Goal: Communication & Community: Answer question/provide support

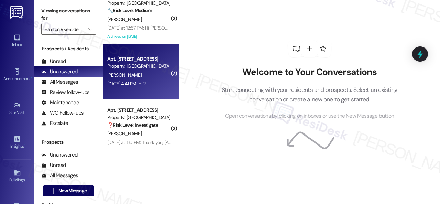
scroll to position [2, 0]
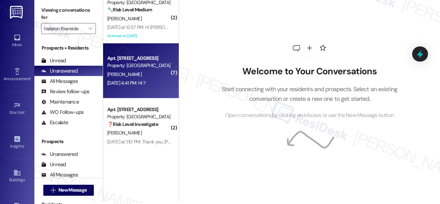
click at [144, 72] on div "[PERSON_NAME]" at bounding box center [139, 74] width 65 height 9
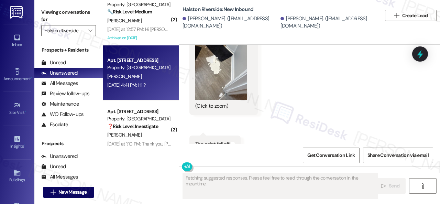
scroll to position [7105, 0]
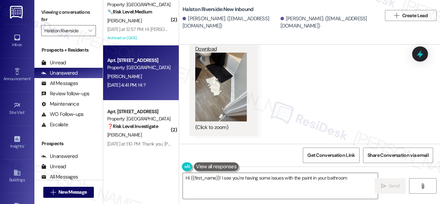
click at [225, 79] on button "Zoom image" at bounding box center [221, 87] width 52 height 69
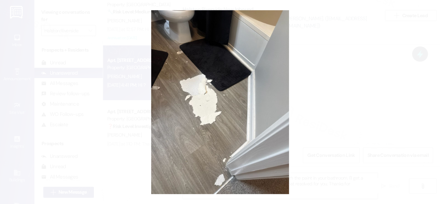
click at [236, 86] on button "Unzoom image" at bounding box center [220, 102] width 440 height 204
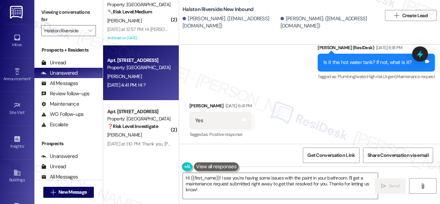
scroll to position [5696, 0]
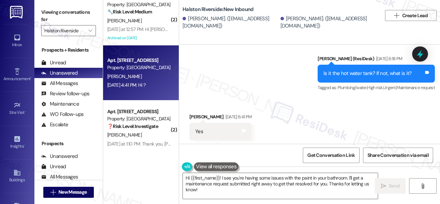
click at [350, 110] on div "Received via SMS [PERSON_NAME] [DATE] 6:41 PM Yes Tags and notes Tagged as: Pos…" at bounding box center [309, 189] width 261 height 182
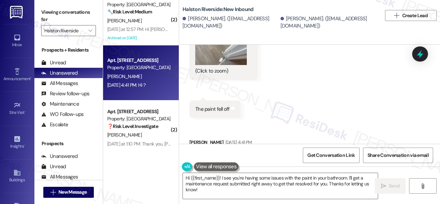
scroll to position [7242, 0]
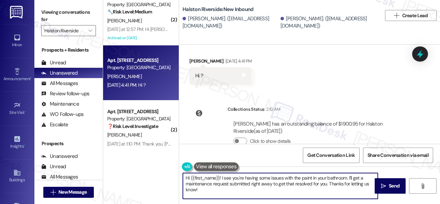
paste textarea "'m sorry for the delayed response."
drag, startPoint x: 221, startPoint y: 176, endPoint x: 231, endPoint y: 193, distance: 19.5
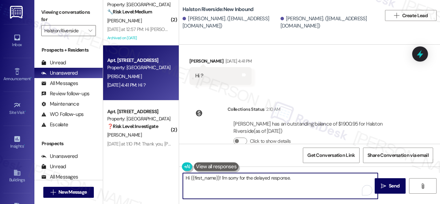
click at [293, 174] on textarea "Hi {{first_name}}! I'm sorry for the delayed response." at bounding box center [280, 186] width 195 height 26
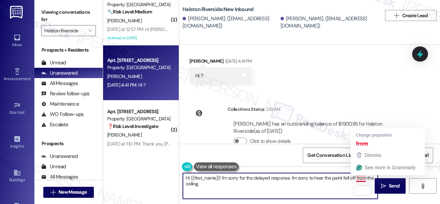
click at [362, 176] on textarea "Hi {{first_name}}! I'm sorry for the delayed response. I'm sorry to hear the pa…" at bounding box center [280, 186] width 195 height 26
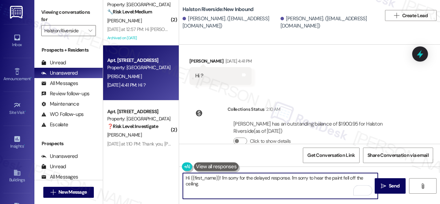
click at [204, 185] on textarea "Hi {{first_name}}! I'm sorry for the delayed response. I'm sorry to hear the pa…" at bounding box center [280, 186] width 195 height 26
click at [336, 183] on textarea "Hi {{first_name}}! I'm sorry for the delayed response. I'm sorry to hear the pa…" at bounding box center [280, 186] width 195 height 26
paste textarea "Is there already a work order for the issue? If so, may I have the work order n…"
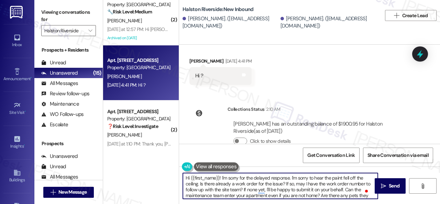
drag, startPoint x: 190, startPoint y: 179, endPoint x: 219, endPoint y: 176, distance: 29.3
click at [219, 176] on textarea "Hi {{first_name}}! I'm sorry for the delayed response. I'm sorry to hear the pa…" at bounding box center [280, 186] width 195 height 26
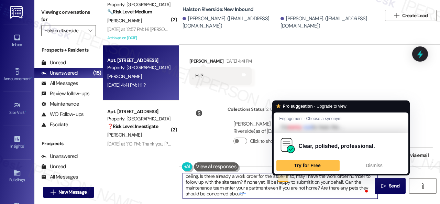
scroll to position [8, 0]
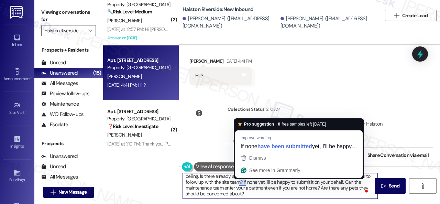
click at [241, 180] on textarea "Hi [PERSON_NAME]! I'm sorry for the delayed response. I'm sorry to hear the pai…" at bounding box center [280, 186] width 195 height 26
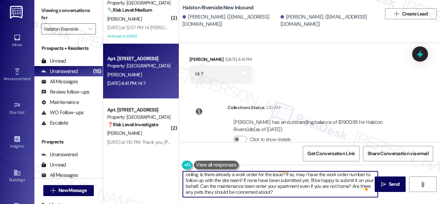
scroll to position [2, 0]
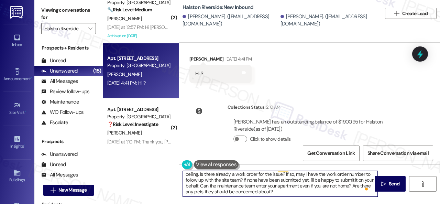
click at [244, 181] on textarea "Hi [PERSON_NAME]! I'm sorry for the delayed response. I'm sorry to hear the pai…" at bounding box center [280, 184] width 195 height 26
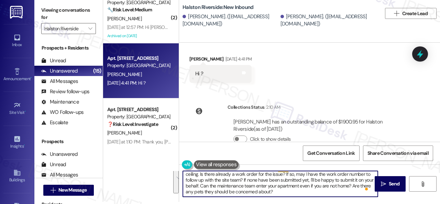
click at [244, 181] on textarea "Hi [PERSON_NAME]! I'm sorry for the delayed response. I'm sorry to hear the pai…" at bounding box center [280, 184] width 195 height 26
drag, startPoint x: 244, startPoint y: 179, endPoint x: 248, endPoint y: 180, distance: 4.2
click at [248, 180] on textarea "Hi [PERSON_NAME]! I'm sorry for the delayed response. I'm sorry to hear the pai…" at bounding box center [280, 184] width 195 height 26
click at [286, 192] on textarea "Hi [PERSON_NAME]! I'm sorry for the delayed response. I'm sorry to hear the pai…" at bounding box center [280, 184] width 195 height 26
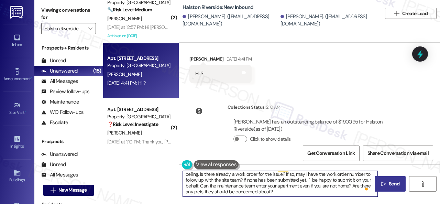
type textarea "Hi [PERSON_NAME]! I'm sorry for the delayed response. I'm sorry to hear the pai…"
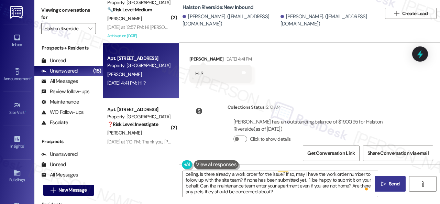
click at [384, 180] on span " Send" at bounding box center [390, 183] width 22 height 7
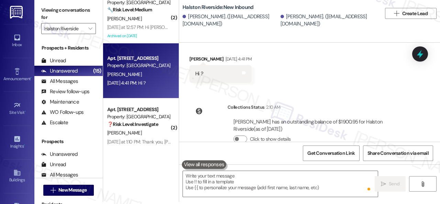
scroll to position [0, 0]
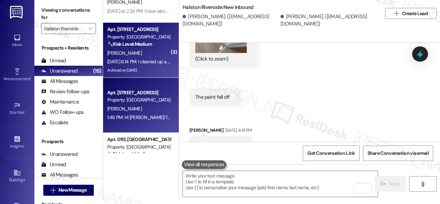
click at [148, 66] on div "Archived on [DATE]" at bounding box center [139, 70] width 65 height 9
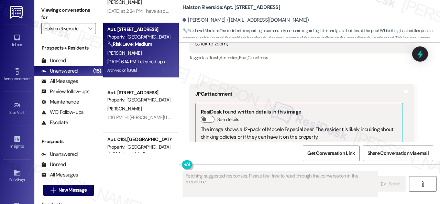
scroll to position [24979, 0]
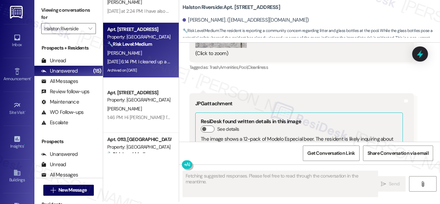
click at [216, 173] on button "Zoom image" at bounding box center [221, 207] width 52 height 69
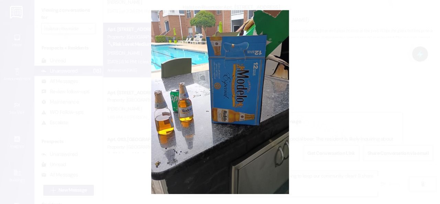
click at [250, 91] on button "Unzoom image" at bounding box center [220, 102] width 440 height 204
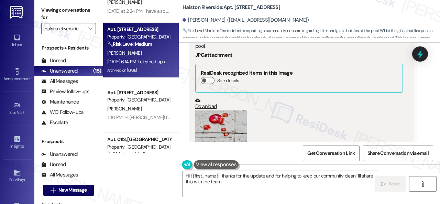
scroll to position [24773, 0]
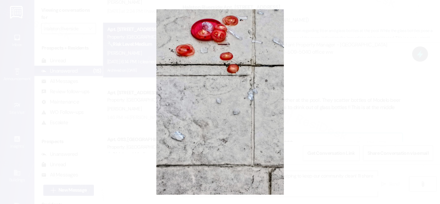
click at [258, 103] on button "Unzoom image" at bounding box center [220, 102] width 440 height 204
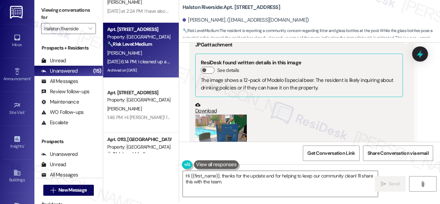
scroll to position [25048, 0]
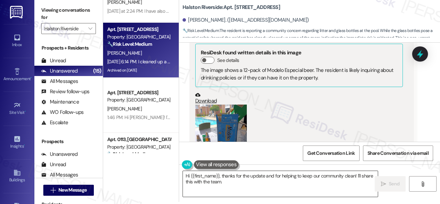
click at [221, 176] on textarea "Hi {{first_name}}, thanks for the update and for helping to keep our community …" at bounding box center [280, 184] width 195 height 26
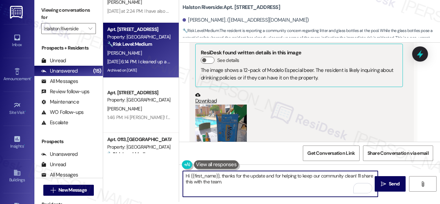
drag, startPoint x: 223, startPoint y: 176, endPoint x: 220, endPoint y: 175, distance: 3.6
click at [220, 175] on textarea "Hi {{first_name}}, thanks for the update and for helping to keep our community …" at bounding box center [280, 184] width 195 height 26
paste textarea "Is there already a work order for the issue? If so, may I have the work order n…"
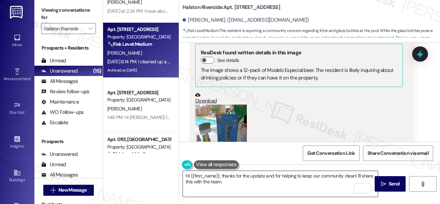
click at [326, 180] on textarea "Hi {{first_name}}, thanks for the update and for helping to keep our community …" at bounding box center [280, 184] width 195 height 26
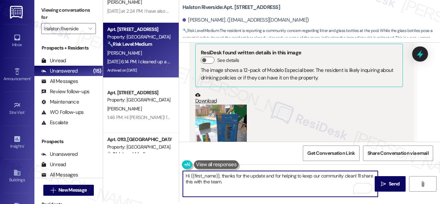
drag, startPoint x: 221, startPoint y: 176, endPoint x: 234, endPoint y: 179, distance: 14.1
click at [221, 176] on textarea "Hi {{first_name}}, thanks for the update and for helping to keep our community …" at bounding box center [280, 184] width 195 height 26
paste textarea "I'm sorry for the delayed response."
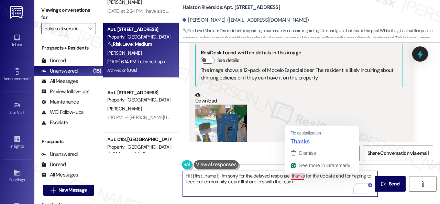
click at [292, 174] on textarea "Hi {{first_name}}, I'm sorry for the delayed response. thanks for the update an…" at bounding box center [280, 184] width 195 height 26
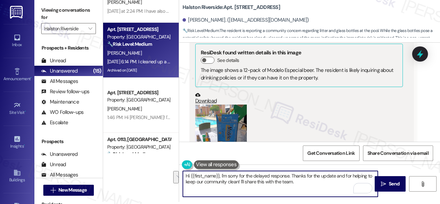
drag, startPoint x: 241, startPoint y: 180, endPoint x: 301, endPoint y: 181, distance: 60.8
click at [301, 181] on textarea "Hi {{first_name}}, I'm sorry for the delayed response. Thanks for the update an…" at bounding box center [280, 184] width 195 height 26
type textarea "Hi {{first_name}}, I'm sorry for the delayed response. Thanks for the update an…"
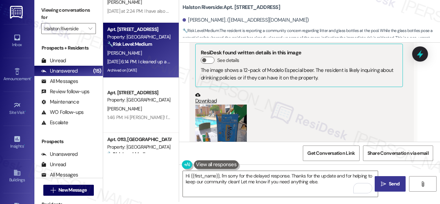
drag, startPoint x: 381, startPoint y: 184, endPoint x: 380, endPoint y: 176, distance: 8.0
click at [381, 184] on icon "" at bounding box center [383, 183] width 5 height 5
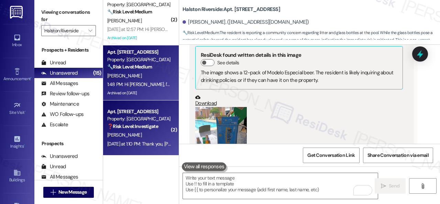
scroll to position [2, 0]
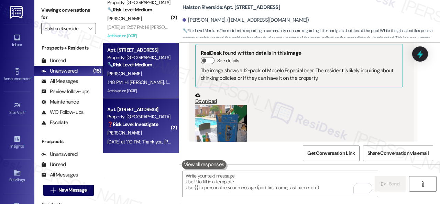
click at [140, 133] on div "[PERSON_NAME]" at bounding box center [139, 133] width 65 height 9
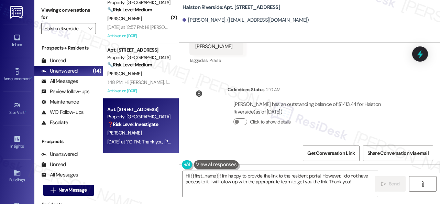
click at [209, 180] on textarea "Hi {{first_name}}! I'm happy to provide the link to the resident portal. Howeve…" at bounding box center [280, 184] width 195 height 26
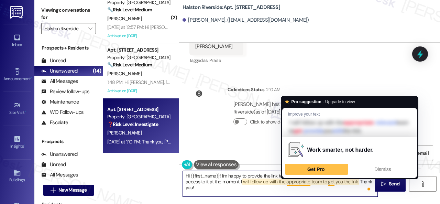
drag, startPoint x: 287, startPoint y: 181, endPoint x: 309, endPoint y: 182, distance: 22.3
click at [309, 182] on textarea "Hi {{first_name}}! I'm happy to provide the link to the resident portal. Howeve…" at bounding box center [280, 184] width 195 height 26
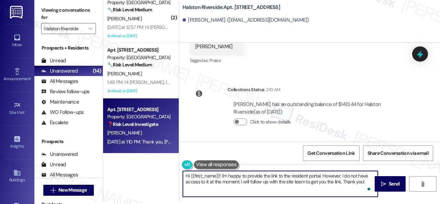
click at [319, 180] on textarea "Hi {{first_name}}! I'm happy to provide the link to the resident portal. Howeve…" at bounding box center [280, 184] width 195 height 26
click at [351, 181] on textarea "Hi {{first_name}}! I'm happy to provide the link to the resident portal. Howeve…" at bounding box center [280, 184] width 195 height 26
click at [368, 181] on textarea "Hi {{first_name}}! I'm happy to provide the link to the resident portal. Howeve…" at bounding box center [280, 184] width 195 height 26
type textarea "Hi {{first_name}}! I'm happy to provide the link to the resident portal. Howeve…"
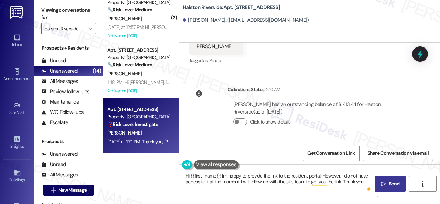
click at [389, 187] on span "Send" at bounding box center [394, 183] width 11 height 7
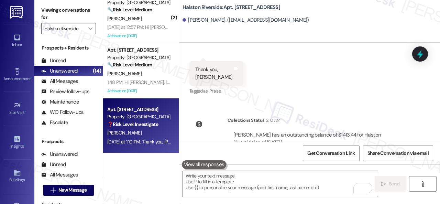
scroll to position [631, 0]
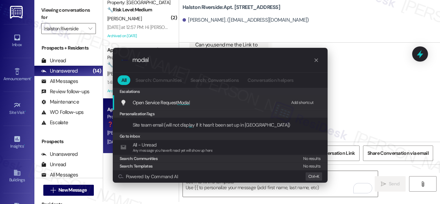
click at [297, 101] on div "Add shortcut" at bounding box center [302, 102] width 23 height 7
drag, startPoint x: 159, startPoint y: 60, endPoint x: 107, endPoint y: 49, distance: 53.3
click at [107, 49] on div ".cls-1{fill:#0a055f;}.cls-2{fill:#0cc4c4;} resideskLogoBlueOrange modal All Sea…" at bounding box center [220, 115] width 232 height 148
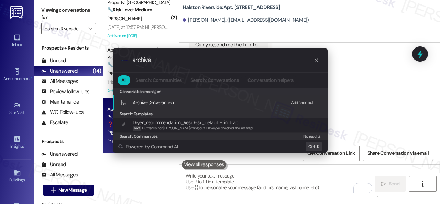
click at [300, 101] on div "Add shortcut" at bounding box center [302, 102] width 23 height 7
drag, startPoint x: 161, startPoint y: 62, endPoint x: 107, endPoint y: 56, distance: 54.5
click at [107, 56] on div ".cls-1{fill:#0a055f;}.cls-2{fill:#0cc4c4;} resideskLogoBlueOrange archive All S…" at bounding box center [220, 100] width 232 height 119
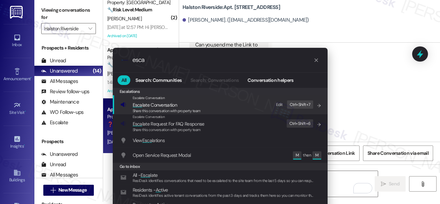
type input "esca"
click at [280, 104] on div "Edit" at bounding box center [279, 104] width 7 height 7
click at [164, 106] on span "Esca late Conversation" at bounding box center [155, 105] width 44 height 6
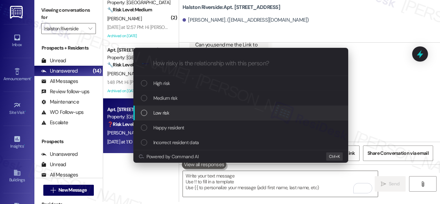
click at [159, 112] on span "Low risk" at bounding box center [161, 113] width 16 height 8
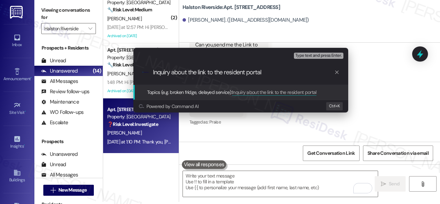
type input "Inquiry about the link to the resident portal."
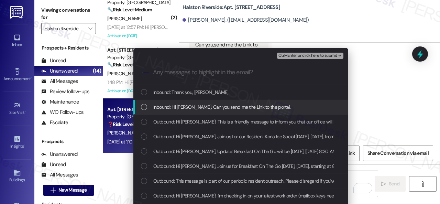
click at [249, 104] on span "Inbound: Hi [PERSON_NAME], Can you,send me the Link to the portal." at bounding box center [221, 107] width 137 height 8
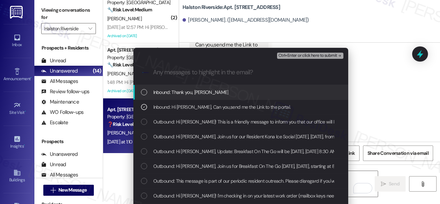
click at [300, 55] on span "Ctrl+Enter or click here to submit" at bounding box center [307, 55] width 59 height 5
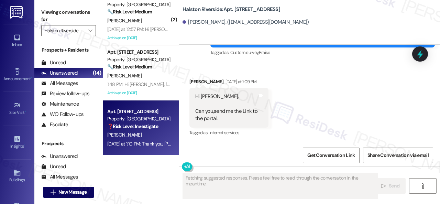
scroll to position [631, 0]
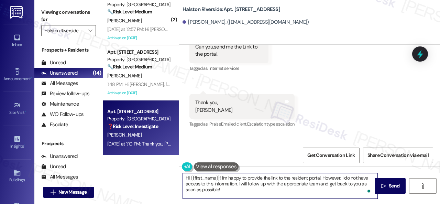
drag, startPoint x: 285, startPoint y: 178, endPoint x: 238, endPoint y: 184, distance: 47.1
click at [238, 184] on textarea "Hi {{first_name}}! I'm happy to provide the link to the resident portal. Howeve…" at bounding box center [280, 186] width 195 height 26
click at [198, 186] on textarea "Hi {{first_name}}! I'm happy to provide the link to the resident portal. I will…" at bounding box center [280, 186] width 195 height 26
click at [199, 186] on textarea "Hi {{first_name}}! I'm happy to provide the link to the resident portal. I will…" at bounding box center [280, 186] width 195 height 26
click at [195, 184] on textarea "Hi {{first_name}}! I'm happy to provide the link to the resident portal. I will…" at bounding box center [280, 186] width 195 height 26
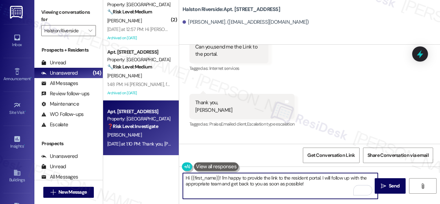
click at [195, 184] on textarea "Hi {{first_name}}! I'm happy to provide the link to the resident portal. I will…" at bounding box center [280, 186] width 195 height 26
click at [301, 184] on textarea "Hi {{first_name}}! I'm happy to provide the link to the resident portal. I will…" at bounding box center [280, 186] width 195 height 26
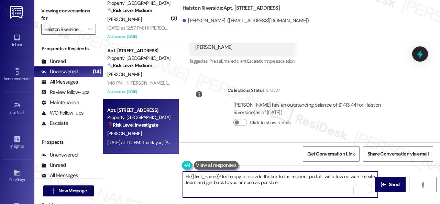
scroll to position [2, 0]
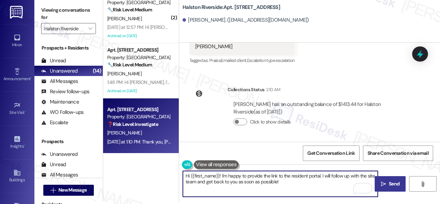
type textarea "Hi {{first_name}}! I'm happy to provide the link to the resident portal. I will…"
click at [389, 185] on span "Send" at bounding box center [394, 183] width 11 height 7
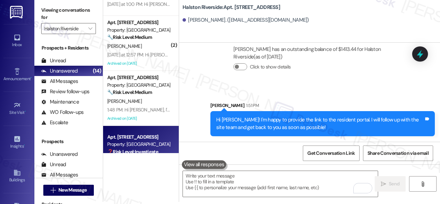
scroll to position [580, 0]
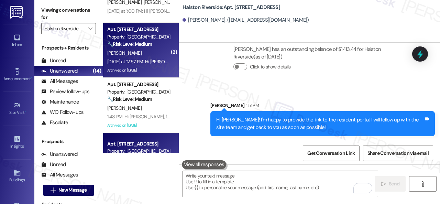
click at [152, 53] on div "[PERSON_NAME]" at bounding box center [139, 53] width 65 height 9
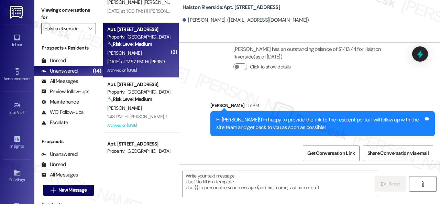
type textarea "Fetching suggested responses. Please feel free to read through the conversation…"
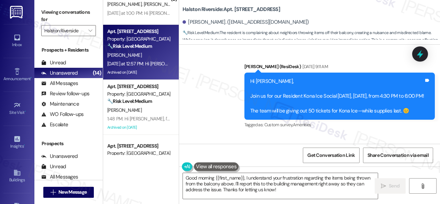
scroll to position [9001, 0]
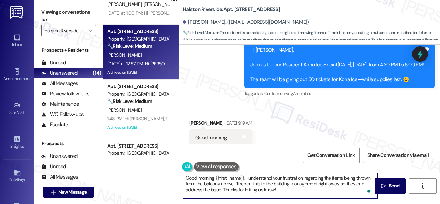
drag, startPoint x: 183, startPoint y: 178, endPoint x: 213, endPoint y: 177, distance: 30.6
click at [213, 177] on textarea "Good morning {{first_name}}, I understand your frustration regarding the items …" at bounding box center [280, 186] width 195 height 26
click at [227, 178] on textarea "Hello {{first_name}}, I understand your frustration regarding the items being t…" at bounding box center [280, 186] width 195 height 26
click at [227, 177] on textarea "Hello {{first_name}}, I understand your frustration regarding the items being t…" at bounding box center [280, 186] width 195 height 26
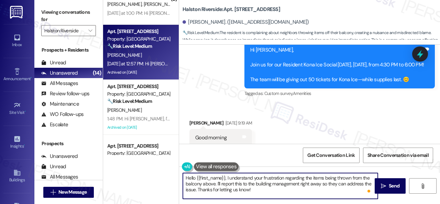
paste textarea "'m sorry for the delayed response.I"
type textarea "Hello {{first_name}}, I'm sorry for the delayed response. I understand your fru…"
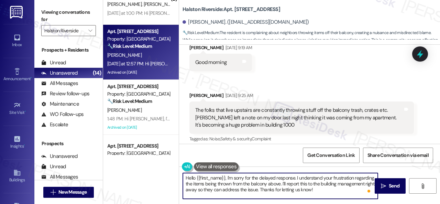
scroll to position [9070, 0]
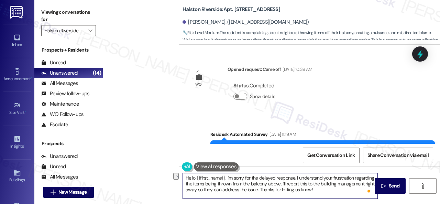
scroll to position [9070, 0]
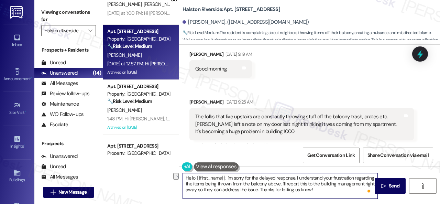
click at [336, 193] on textarea "Hello {{first_name}}, I'm sorry for the delayed response. I understand your fru…" at bounding box center [280, 186] width 195 height 26
type textarea "Hello {{first_name}}, I'm sorry for the delayed response. I understand your fru…"
click at [389, 184] on span "Send" at bounding box center [394, 185] width 11 height 7
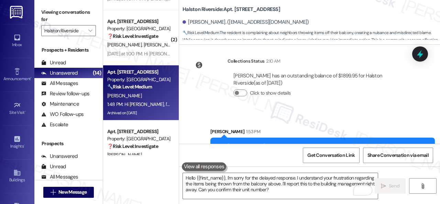
scroll to position [580, 0]
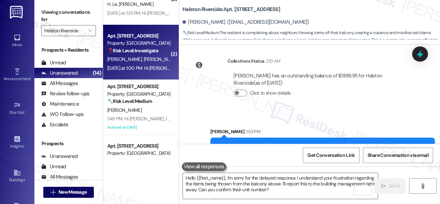
click at [160, 57] on span "J. Serna Gutierrez" at bounding box center [179, 59] width 70 height 6
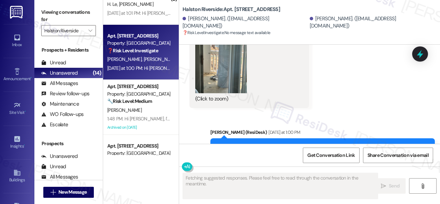
scroll to position [863, 0]
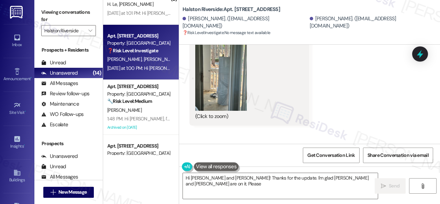
click at [227, 81] on button "Zoom image" at bounding box center [221, 76] width 52 height 69
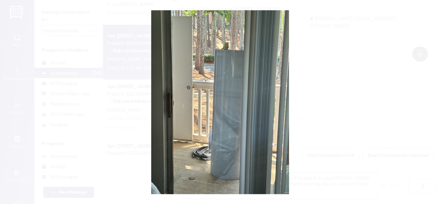
click at [263, 97] on button "Unzoom image" at bounding box center [220, 102] width 440 height 204
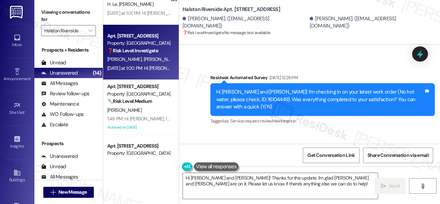
scroll to position [623, 0]
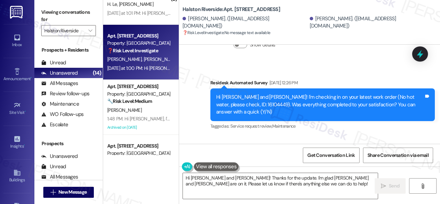
click at [333, 129] on div "Tagged as: Service request review , Click to highlight conversations about Serv…" at bounding box center [322, 126] width 224 height 10
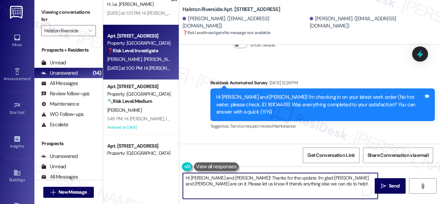
click at [286, 186] on textarea "Hi Luisa and Juan! Thanks for the update. I'm glad Freddy and Carlos are on it.…" at bounding box center [280, 186] width 195 height 26
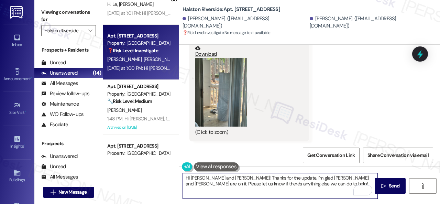
scroll to position [932, 0]
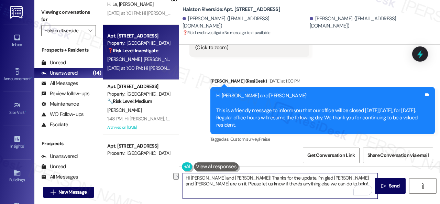
drag, startPoint x: 202, startPoint y: 176, endPoint x: 219, endPoint y: 176, distance: 17.2
click at [219, 176] on textarea "Hi Luisa and Juan! Thanks for the update. I'm glad Freddy and Carlos are on it.…" at bounding box center [280, 186] width 195 height 26
drag, startPoint x: 203, startPoint y: 179, endPoint x: 265, endPoint y: 184, distance: 62.7
click at [265, 184] on textarea "Hi Luisa! Thanks for the update. I'm glad Freddy and Carlos are on it. Please l…" at bounding box center [280, 186] width 195 height 26
paste textarea "I'm sorry for the delayed response. Please don’t hesitate to let me know if you…"
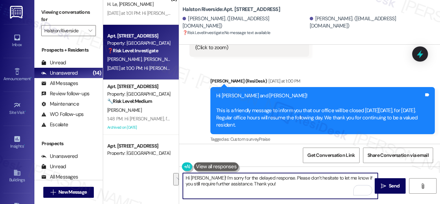
drag, startPoint x: 357, startPoint y: 177, endPoint x: 236, endPoint y: 184, distance: 121.2
click at [236, 184] on textarea "Hi Luisa! I'm sorry for the delayed response. Please don’t hesitate to let me k…" at bounding box center [280, 186] width 195 height 26
click at [247, 182] on textarea "Hi Luisa! I'm sorry for the delayed response. Please don’t hesitate to let me k…" at bounding box center [280, 186] width 195 height 26
type textarea "Hi Luisa! I'm sorry for the delayed response. Please don’t hesitate to let me k…"
click at [391, 186] on span "Send" at bounding box center [394, 185] width 11 height 7
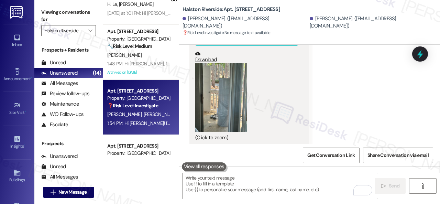
scroll to position [546, 0]
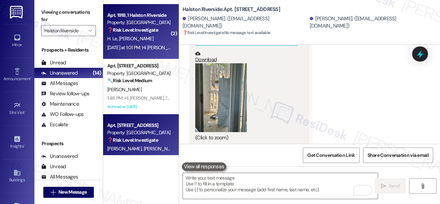
click at [152, 41] on div "H. Le K. Silakhom" at bounding box center [139, 38] width 65 height 9
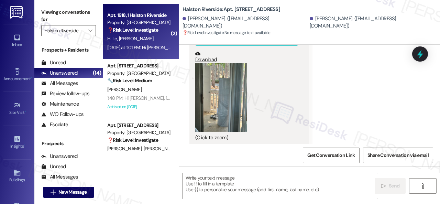
type textarea "Fetching suggested responses. Please feel free to read through the conversation…"
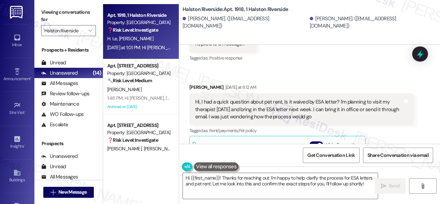
scroll to position [1268, 0]
click at [391, 113] on div "Helen Le Yesterday at 6:12 AM Hi, I had a quick question about pet rent. Is it …" at bounding box center [301, 160] width 224 height 154
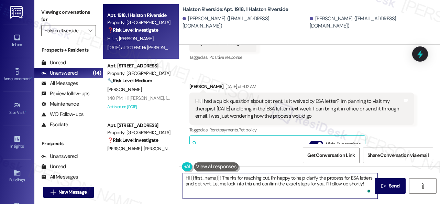
drag, startPoint x: 212, startPoint y: 184, endPoint x: 370, endPoint y: 185, distance: 158.1
click at [370, 185] on textarea "Hi {{first_name}}! Thanks for reaching out. I'm happy to help clarify the proce…" at bounding box center [280, 186] width 195 height 26
paste textarea "I will forward your inquiry to the site team and get back to you as soon as I r…"
drag, startPoint x: 191, startPoint y: 179, endPoint x: 214, endPoint y: 179, distance: 22.7
click at [214, 179] on textarea "Hi {{first_name}}! Thanks for reaching out. I'm happy to help clarify the proce…" at bounding box center [280, 186] width 195 height 26
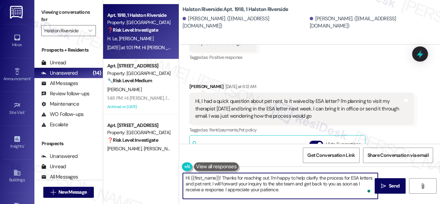
click at [219, 179] on textarea "Hi {{first_name}}! Thanks for reaching out. I'm happy to help clarify the proce…" at bounding box center [280, 186] width 195 height 26
drag, startPoint x: 219, startPoint y: 177, endPoint x: 190, endPoint y: 178, distance: 28.6
click at [190, 178] on textarea "Hi {{first_name}}! Thanks for reaching out. I'm happy to help clarify the proce…" at bounding box center [280, 186] width 195 height 26
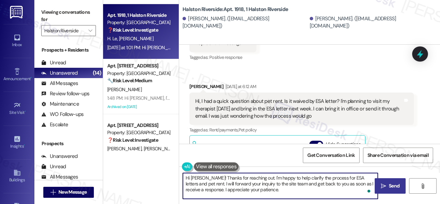
type textarea "Hi Helen! Thanks for reaching out. I'm happy to help clarify the process for ES…"
click at [387, 183] on span "Send" at bounding box center [393, 185] width 13 height 7
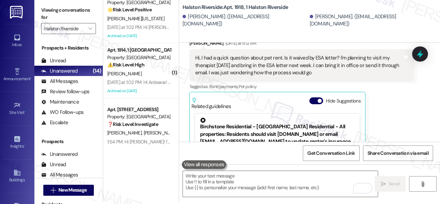
scroll to position [1283, 0]
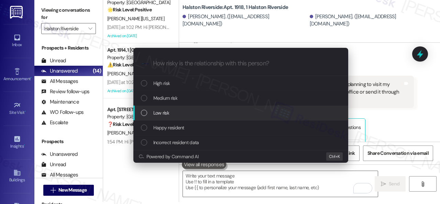
click at [156, 115] on span "Low risk" at bounding box center [161, 113] width 16 height 8
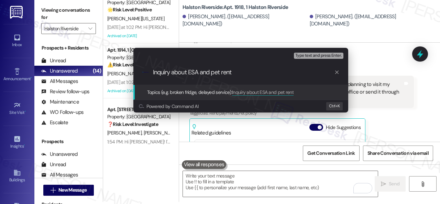
type input "Inquiry about ESA and pet rent."
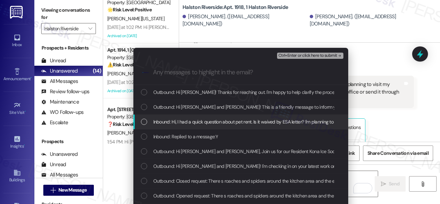
click at [221, 121] on span "Inbound: Hi, I had a quick question about pet rent. Is it waived by ESA letter?…" at bounding box center [398, 122] width 491 height 8
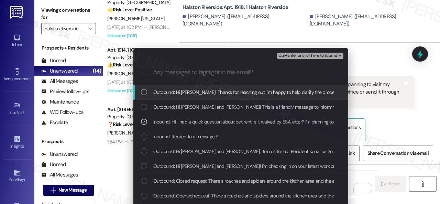
click at [300, 55] on span "Ctrl+Enter or click here to submit" at bounding box center [307, 55] width 59 height 5
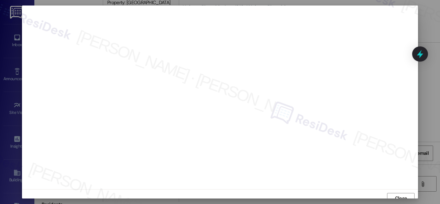
scroll to position [5, 0]
click at [401, 191] on span "Close" at bounding box center [401, 192] width 12 height 7
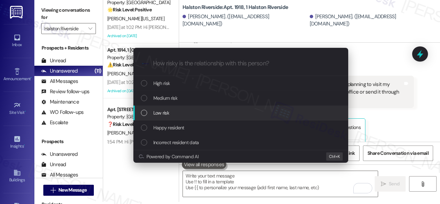
click at [162, 109] on span "Low risk" at bounding box center [161, 113] width 16 height 8
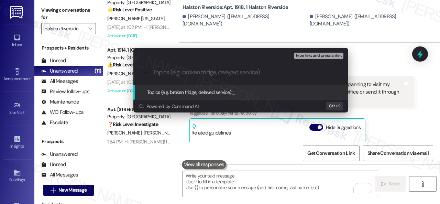
paste input "Inquiry about ESA and pet rent."
type input "Inquiry about ESA and pet rent."
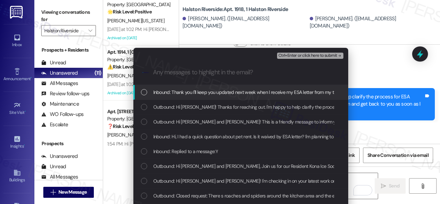
scroll to position [1613, 0]
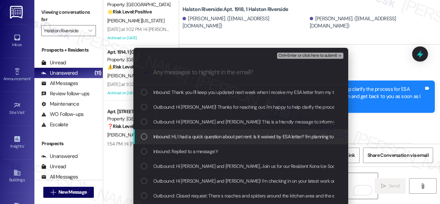
click at [195, 134] on span "Inbound: Hi, I had a quick question about pet rent. Is it waived by ESA letter?…" at bounding box center [398, 137] width 491 height 8
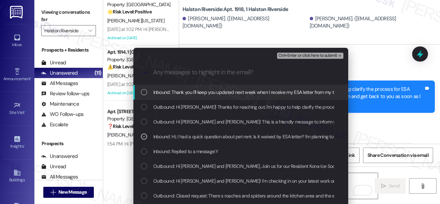
click at [300, 55] on span "Ctrl+Enter or click here to submit" at bounding box center [307, 55] width 59 height 5
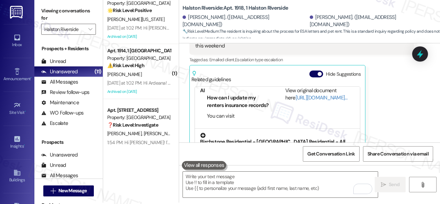
scroll to position [2, 0]
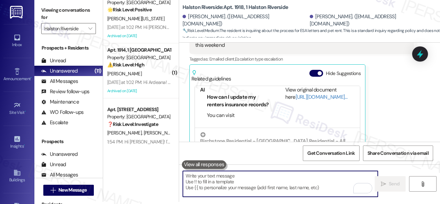
click at [248, 188] on textarea "To enrich screen reader interactions, please activate Accessibility in Grammarl…" at bounding box center [280, 184] width 195 height 26
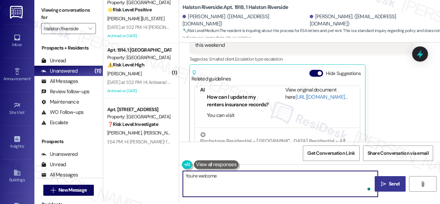
type textarea "You're welcome!"
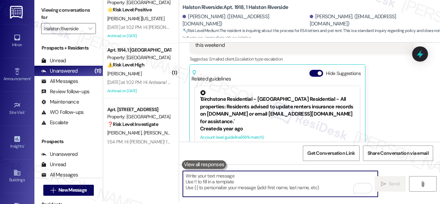
scroll to position [1653, 0]
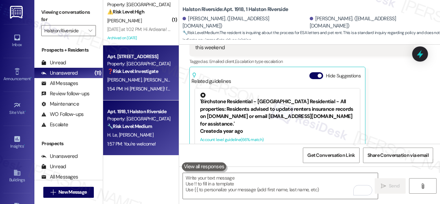
click at [157, 87] on div "1:54 PM: Hi Luisa! I'm sorry for the delayed response. Please don’t hesitate to…" at bounding box center [244, 89] width 275 height 6
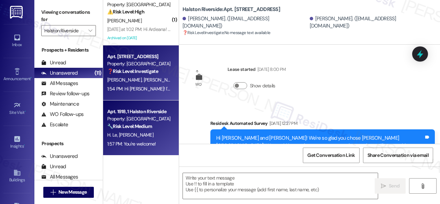
scroll to position [1066, 0]
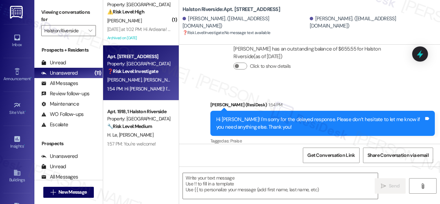
type textarea "Fetching suggested responses. Please feel free to read through the conversation…"
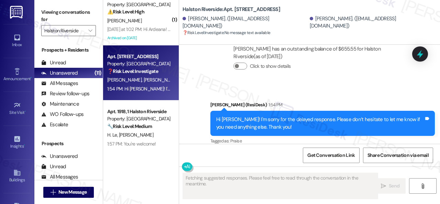
click at [159, 121] on div "Property: [GEOGRAPHIC_DATA]" at bounding box center [139, 118] width 64 height 7
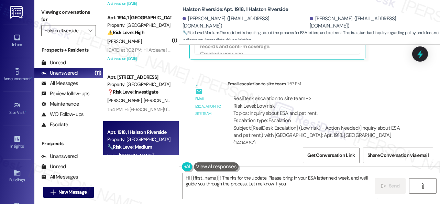
scroll to position [415, 0]
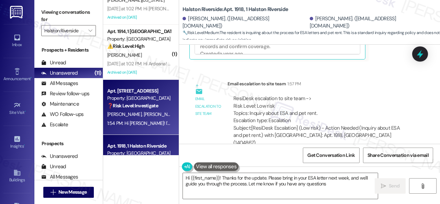
type textarea "Hi {{first_name}}! Thanks for the update. Please bring in your ESA letter next …"
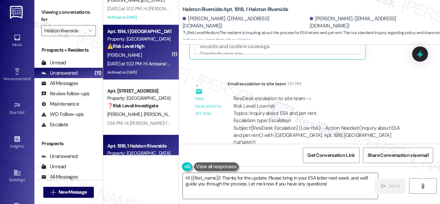
click at [146, 59] on div "Yesterday at 1:02 PM: Hi Ardeana! This is a friendly message to inform you that…" at bounding box center [139, 63] width 65 height 9
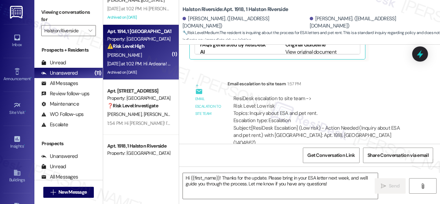
type textarea "Fetching suggested responses. Please feel free to read through the conversation…"
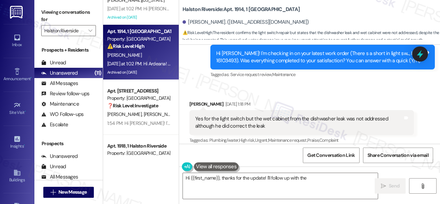
scroll to position [2795, 0]
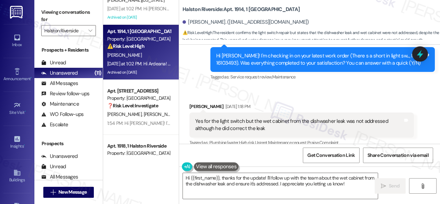
click at [369, 103] on div "Received via SMS Ardeana Barnett Aug 25, 2025 at 1:18 PM Yes for the light swit…" at bounding box center [301, 176] width 235 height 157
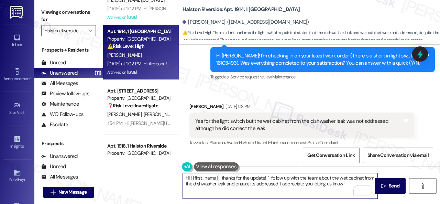
drag, startPoint x: 221, startPoint y: 176, endPoint x: 263, endPoint y: 176, distance: 41.9
click at [263, 176] on textarea "Hi {{first_name}}, thanks for the update! I'll follow up with the team about th…" at bounding box center [280, 186] width 195 height 26
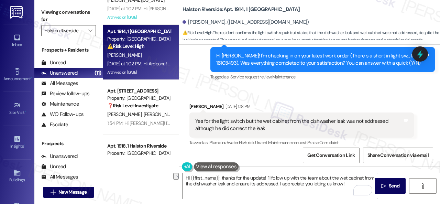
drag, startPoint x: 330, startPoint y: 182, endPoint x: 318, endPoint y: 182, distance: 12.7
click at [330, 182] on textarea "Hi {{first_name}}, thanks for the update! I'll follow up with the team about th…" at bounding box center [280, 186] width 195 height 26
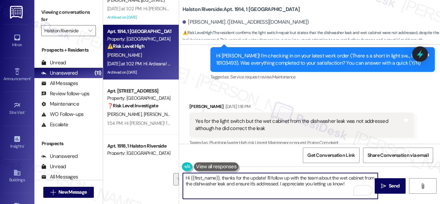
drag, startPoint x: 221, startPoint y: 178, endPoint x: 343, endPoint y: 185, distance: 122.6
click at [343, 185] on textarea "Hi {{first_name}}, thanks for the update! I'll follow up with the team about th…" at bounding box center [280, 186] width 195 height 26
paste textarea "I'm sorry for the delayed response. Please don’t hesitate to let me know if you…"
click at [251, 185] on textarea "Hi {{first_name}}, I'm sorry for the delayed response. Please don’t hesitate to…" at bounding box center [280, 186] width 195 height 26
type textarea "Hi {{first_name}}, I'm sorry for the delayed response. Please don’t hesitate to…"
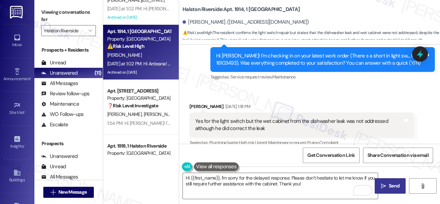
click at [389, 188] on span "Send" at bounding box center [394, 185] width 11 height 7
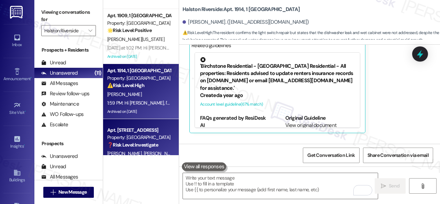
scroll to position [346, 0]
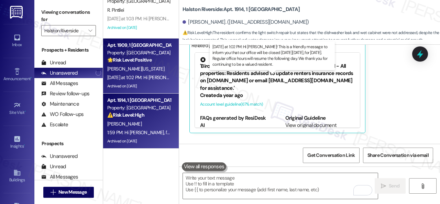
click at [156, 75] on div "Yesterday at 1:02 PM: Hi Luther! This is a friendly message to inform you that …" at bounding box center [340, 77] width 466 height 6
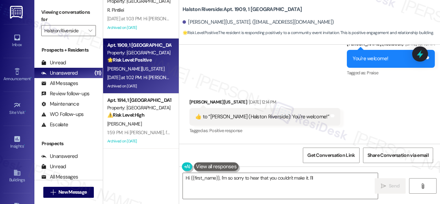
scroll to position [8233, 0]
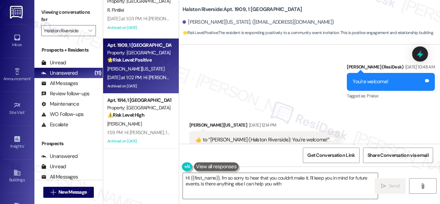
type textarea "Hi {{first_name}}, I'm so sorry to hear that you couldn't make it. I'll keep yo…"
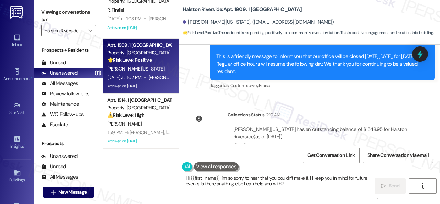
scroll to position [8474, 0]
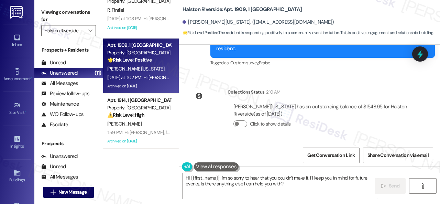
click at [206, 81] on div "Lease started Oct 30, 2024 at 8:00 PM Announcement, sent via SMS Sarah (ResiDes…" at bounding box center [309, 94] width 261 height 99
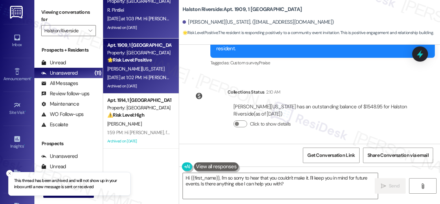
click at [148, 20] on div "Yesterday at 1:03 PM: Hi Robert! This is a friendly message to inform you that …" at bounding box center [340, 18] width 466 height 6
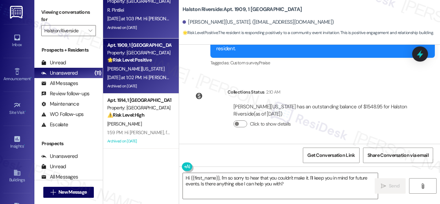
type textarea "Fetching suggested responses. Please feel free to read through the conversation…"
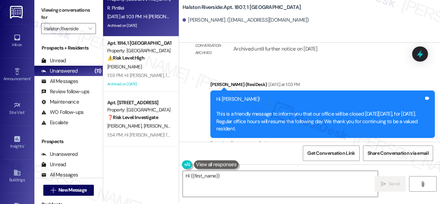
scroll to position [4185, 0]
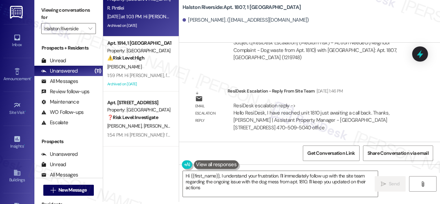
type textarea "Hi {{first_name}}, I understand your frustration. I'll immediately follow up wi…"
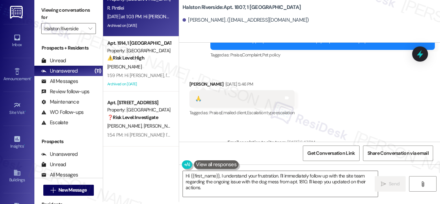
scroll to position [3738, 0]
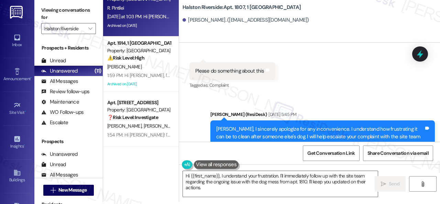
click at [328, 95] on div "Received via SMS Robert Pintilei Aug 14, 2025 at 5:28 PM 2 times a week Tags an…" at bounding box center [309, 18] width 261 height 155
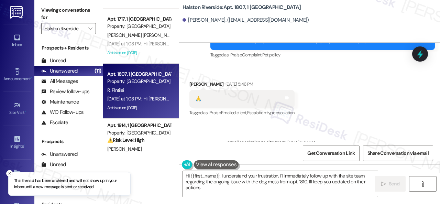
scroll to position [243, 0]
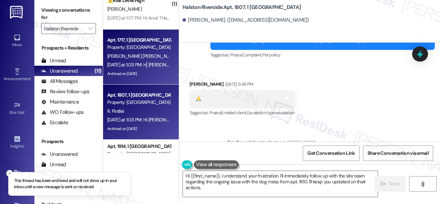
click at [148, 63] on div "Yesterday at 1:03 PM: Hi Julio and Yadira! This is a friendly message to inform…" at bounding box center [362, 65] width 510 height 6
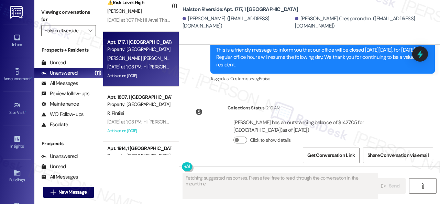
scroll to position [2998, 0]
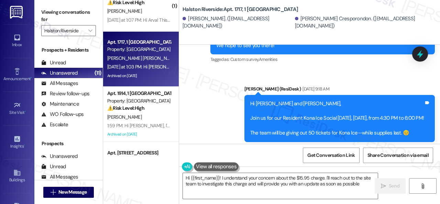
type textarea "Hi {{first_name}}! I understand your concern about the $15.95 charge. I'll reac…"
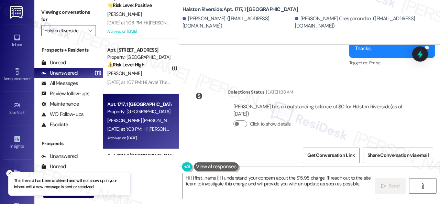
scroll to position [175, 0]
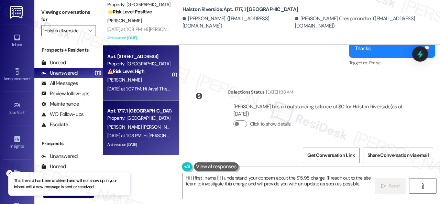
click at [148, 78] on div "[PERSON_NAME]" at bounding box center [139, 80] width 65 height 9
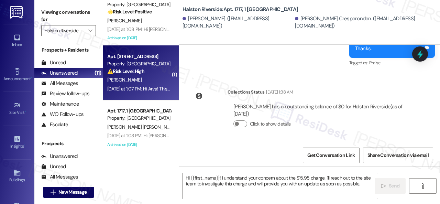
type textarea "Fetching suggested responses. Please feel free to read through the conversation…"
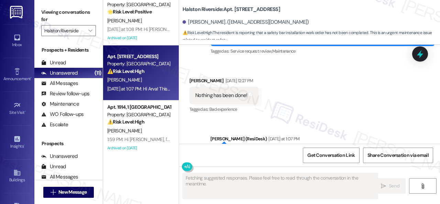
scroll to position [8441, 0]
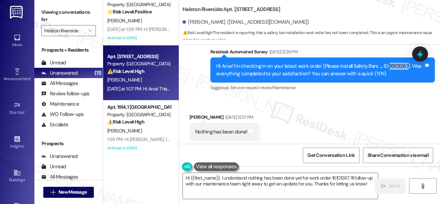
drag, startPoint x: 385, startPoint y: 69, endPoint x: 402, endPoint y: 68, distance: 17.2
click at [402, 68] on div "Hi Arva! I'm checking in on your latest work order (Please install Safety Bars …" at bounding box center [320, 70] width 208 height 15
copy div "16101267"
click at [300, 117] on div "Received via SMS Arva Whittaker Aug 25, 2025 at 12:27 PM Nothing has been done!…" at bounding box center [309, 127] width 261 height 58
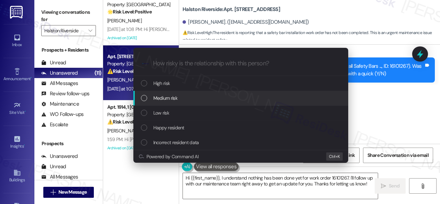
click at [161, 96] on span "Medium risk" at bounding box center [165, 98] width 24 height 8
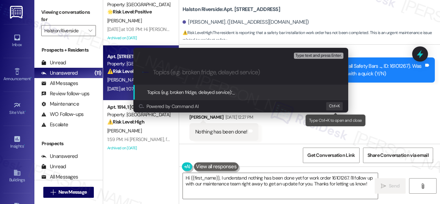
click at [370, 126] on div "Escalate Conversation Medium risk Topics (e.g. broken fridge, delayed service) …" at bounding box center [220, 102] width 440 height 204
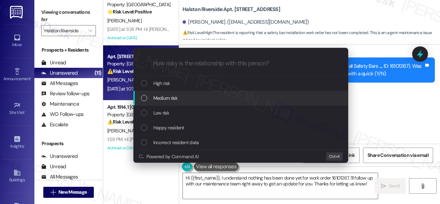
click at [175, 94] on span "Medium risk" at bounding box center [165, 98] width 24 height 8
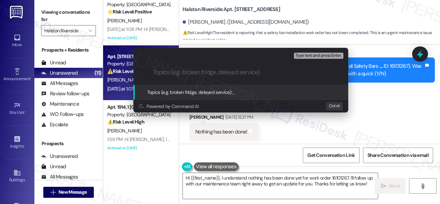
click at [401, 112] on div "Escalate Conversation Medium risk Topics (e.g. broken fridge, delayed service) …" at bounding box center [220, 102] width 440 height 204
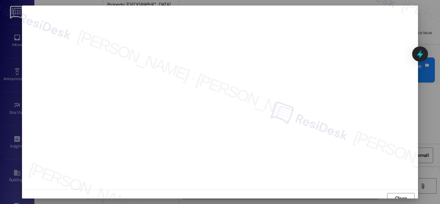
scroll to position [5, 0]
click at [397, 191] on span "Close" at bounding box center [401, 192] width 12 height 7
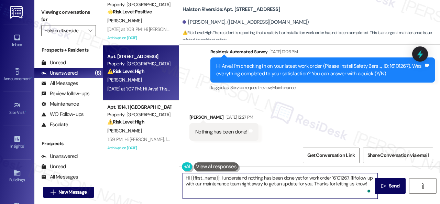
drag, startPoint x: 247, startPoint y: 177, endPoint x: 308, endPoint y: 178, distance: 60.5
click at [308, 178] on textarea "Hi {{first_name}}, I understand nothing has been done yet for work order 161012…" at bounding box center [280, 186] width 195 height 26
drag, startPoint x: 287, startPoint y: 178, endPoint x: 329, endPoint y: 186, distance: 43.2
click at [329, 186] on textarea "Hi {{first_name}}, I understand work order 16101267. I'll follow up with our ma…" at bounding box center [280, 186] width 195 height 26
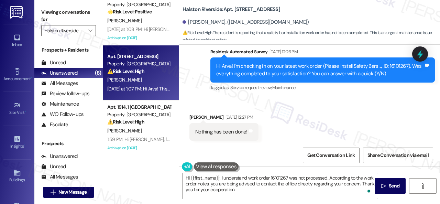
click at [340, 117] on div "Received via SMS Arva Whittaker Aug 25, 2025 at 12:27 PM Nothing has been done!…" at bounding box center [309, 127] width 261 height 58
click at [221, 178] on textarea "Hi {{first_name}}, I understand work order 16101267 was not processed. Accordin…" at bounding box center [280, 186] width 195 height 26
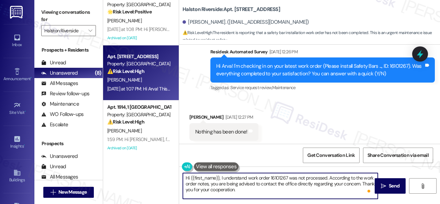
paste textarea "'m sorry for the delayed response.I"
drag, startPoint x: 318, startPoint y: 190, endPoint x: 163, endPoint y: 167, distance: 157.1
click at [163, 167] on div "( 2 ) Apt. 1002, 1 Halston Riverside Property: Halston Riverside 🔧 Risk Level: …" at bounding box center [271, 102] width 337 height 204
type textarea "Hi {{first_name}}, I'm sorry for the delayed response. I understand work order …"
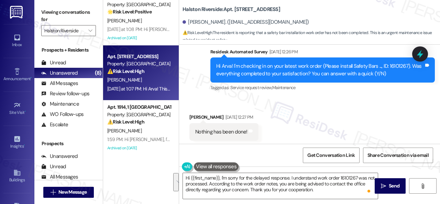
click at [341, 122] on div "Received via SMS Arva Whittaker Aug 25, 2025 at 12:27 PM Nothing has been done!…" at bounding box center [309, 127] width 261 height 58
click at [389, 188] on span "Send" at bounding box center [394, 185] width 11 height 7
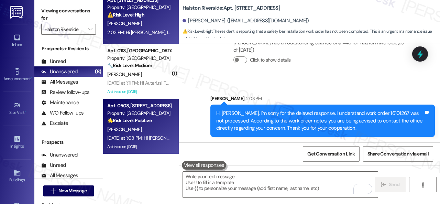
scroll to position [2, 0]
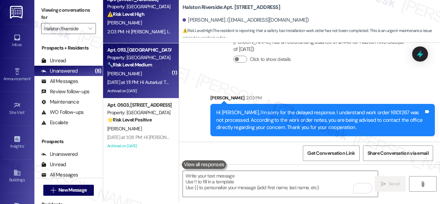
click at [139, 76] on div "[PERSON_NAME]" at bounding box center [139, 73] width 65 height 9
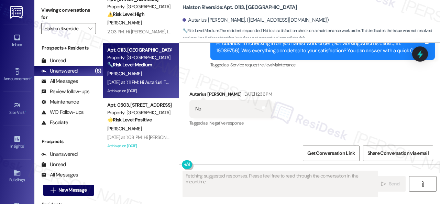
scroll to position [6228, 0]
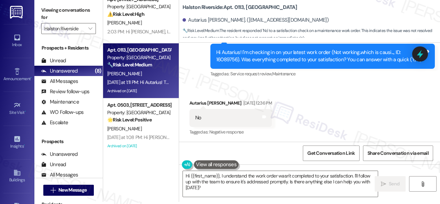
drag, startPoint x: 187, startPoint y: 101, endPoint x: 203, endPoint y: 153, distance: 54.2
click at [187, 101] on div "Received via SMS Autarius Clayton Aug 25, 2025 at 12:36 PM No Tags and notes Ta…" at bounding box center [309, 113] width 261 height 58
click at [156, 167] on div "( 2 ) Apt. 2121, 1 Halston Riverside Property: Halston Riverside ⚠️ Risk Level:…" at bounding box center [271, 100] width 337 height 204
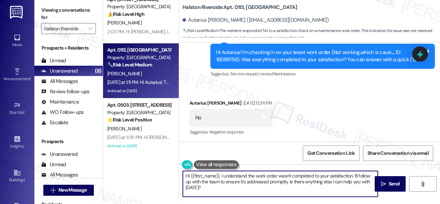
paste textarea "I'm sorry that the work order wasn't completed to your satisfaction. Can you pl…"
type textarea "I'm sorry that the work order wasn't completed to your satisfaction. Can you pl…"
click at [396, 181] on span "Send" at bounding box center [394, 183] width 11 height 7
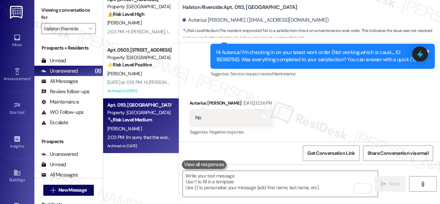
scroll to position [6242, 0]
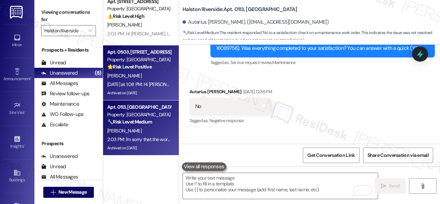
click at [136, 81] on div "Yesterday at 1:08 PM: Hi Keith! This is a friendly message to inform you that o…" at bounding box center [340, 84] width 466 height 6
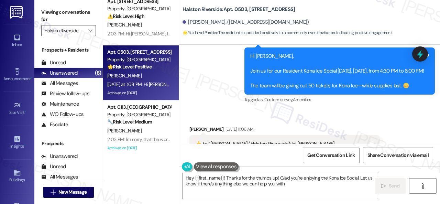
type textarea "Hey {{first_name}}! Thanks for the thumbs up! Glad you're enjoying the Kona Ice…"
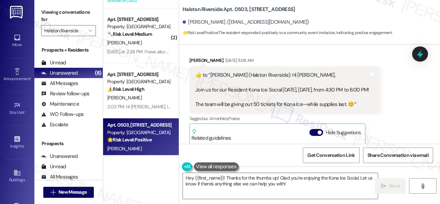
scroll to position [16, 0]
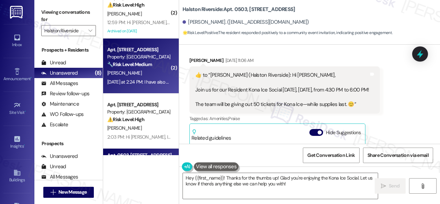
click at [137, 71] on div "[PERSON_NAME]" at bounding box center [139, 73] width 65 height 9
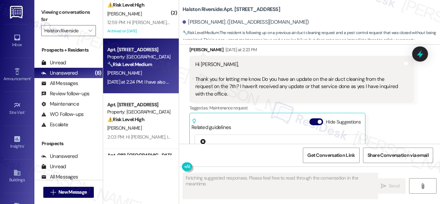
scroll to position [4899, 0]
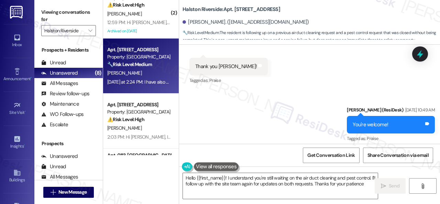
type textarea "Hello {{first_name}}! I understand you're still waiting on the air duct cleanin…"
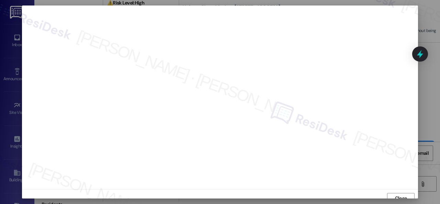
scroll to position [5, 0]
click at [403, 193] on span "Close" at bounding box center [401, 192] width 12 height 7
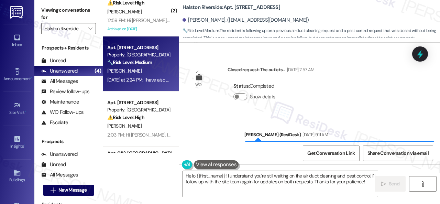
click at [355, 102] on div "WO Lease started Jul 02, 2025 at 8:00 PM Show details Survey, sent via SMS Resi…" at bounding box center [309, 92] width 261 height 99
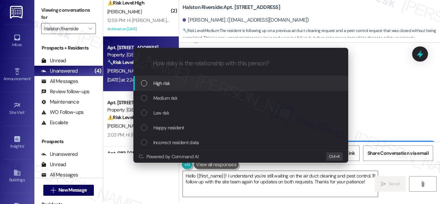
click at [159, 85] on span "High risk" at bounding box center [161, 83] width 17 height 8
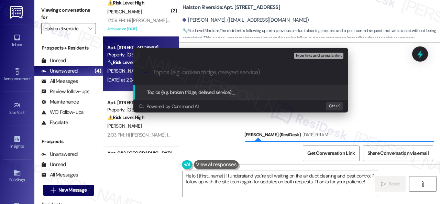
paste input "Follow-up on work order 16080313"
type input "Follow-up on work order 16080313"
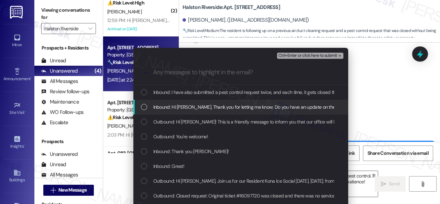
click at [188, 106] on span "Inbound: Hi Sarah, Thank you for letting me know. Do you have an update on the …" at bounding box center [377, 107] width 449 height 8
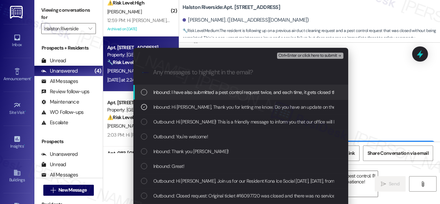
click at [289, 57] on span "Ctrl+Enter or click here to submit" at bounding box center [307, 55] width 59 height 5
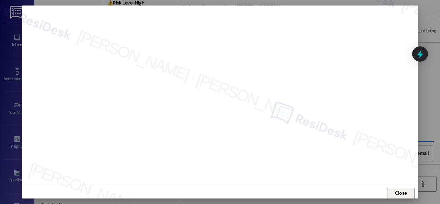
click at [397, 193] on span "Close" at bounding box center [401, 192] width 12 height 7
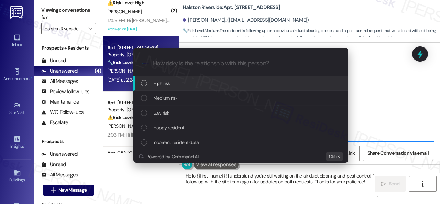
click at [160, 83] on span "High risk" at bounding box center [161, 83] width 17 height 8
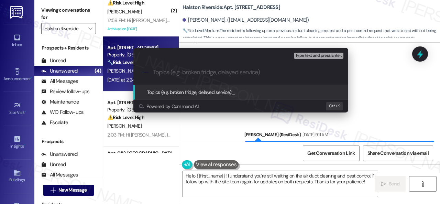
paste input "Follow-up on work order 16080313"
type input "Follow-up on work order 16080313"
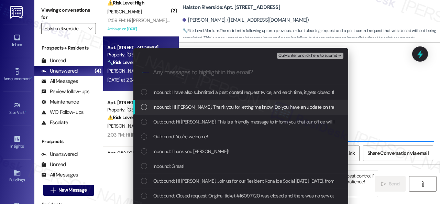
click at [191, 109] on span "Inbound: Hi Sarah, Thank you for letting me know. Do you have an update on the …" at bounding box center [377, 107] width 449 height 8
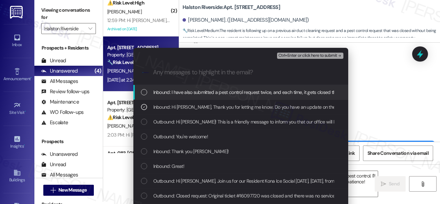
click at [315, 56] on span "Ctrl+Enter or click here to submit" at bounding box center [307, 55] width 59 height 5
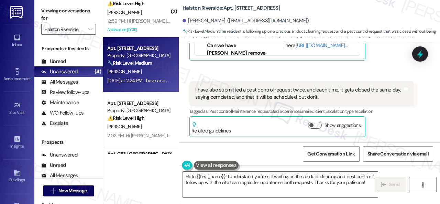
scroll to position [2, 0]
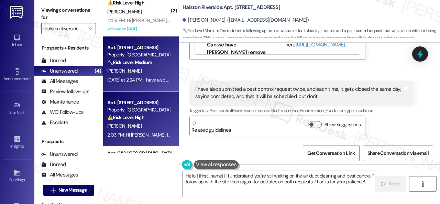
click at [154, 124] on div "[PERSON_NAME]" at bounding box center [139, 126] width 65 height 9
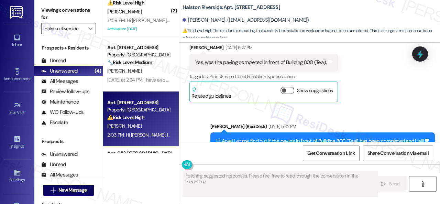
scroll to position [8685, 0]
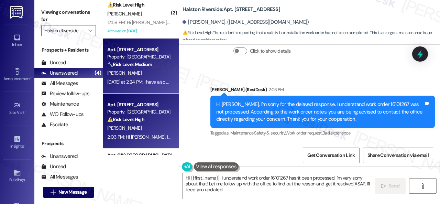
type textarea "Hi {{first_name}}, I understand work order 16101267 hasn't been processed. I'm …"
click at [168, 66] on div "🔧 Risk Level: Medium The resident is following up on a previous air duct cleani…" at bounding box center [139, 64] width 64 height 7
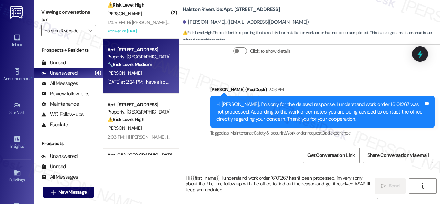
type textarea "Fetching suggested responses. Please feel free to read through the conversation…"
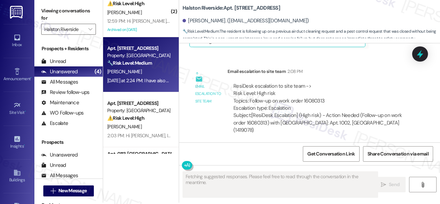
scroll to position [2, 0]
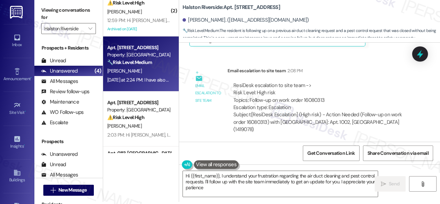
type textarea "Hi {{first_name}}, I understand your frustration regarding the air duct cleanin…"
click at [348, 87] on div "ResiDesk escalation to site team -> Risk Level: High risk Topics: Follow-up on …" at bounding box center [320, 97] width 175 height 30
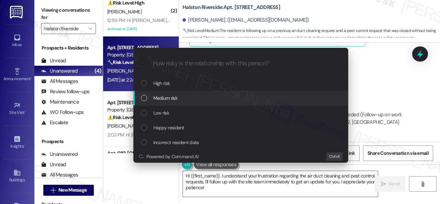
click at [375, 87] on div "Escalate Conversation How risky is the relationship with this person? Topics (e…" at bounding box center [220, 102] width 440 height 204
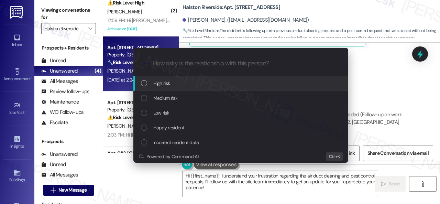
click at [159, 84] on span "High risk" at bounding box center [161, 83] width 17 height 8
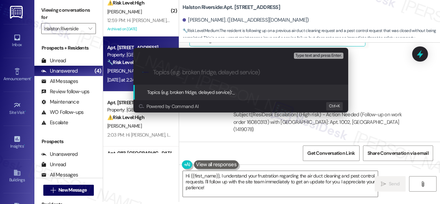
paste input "Inquiry about the scheduled date for work order 16104020."
type input "Inquiry about the scheduled date for work order 16104020."
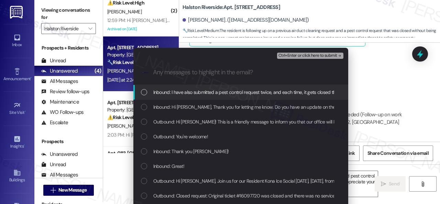
click at [226, 91] on span "Inbound: I have also submitted a pest control request twice, and each time, it …" at bounding box center [314, 92] width 322 height 8
click at [305, 56] on span "Ctrl+Enter or click here to submit" at bounding box center [307, 55] width 59 height 5
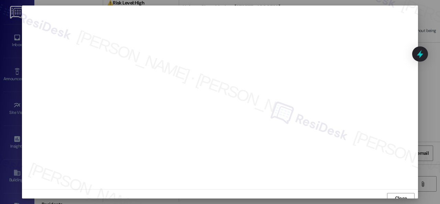
scroll to position [5, 0]
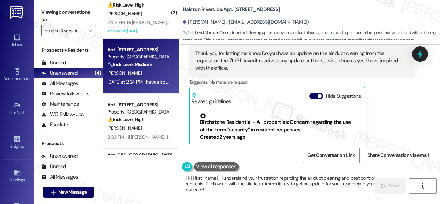
scroll to position [4898, 0]
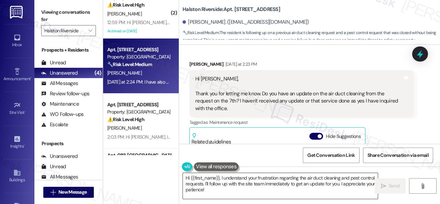
click at [219, 184] on textarea "Hi {{first_name}}, I understand your frustration regarding the air duct cleanin…" at bounding box center [280, 186] width 195 height 26
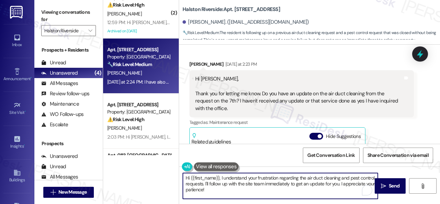
drag, startPoint x: 219, startPoint y: 184, endPoint x: 258, endPoint y: 193, distance: 40.3
click at [263, 193] on textarea "Hi {{first_name}}, I understand your frustration regarding the air duct cleanin…" at bounding box center [280, 186] width 195 height 26
paste textarea "16080313"
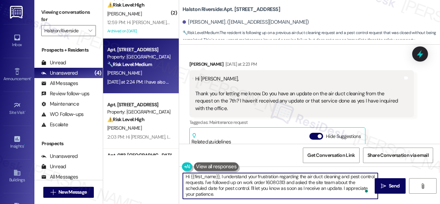
scroll to position [0, 0]
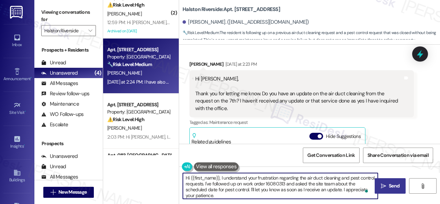
type textarea "Hi {{first_name}}, I understand your frustration regarding the air duct cleanin…"
click at [392, 185] on span "Send" at bounding box center [394, 185] width 11 height 7
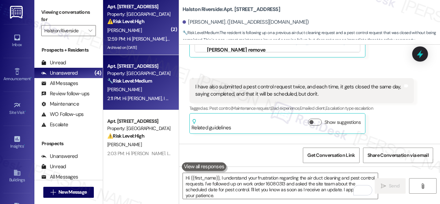
click at [162, 32] on div "[PERSON_NAME]" at bounding box center [139, 30] width 65 height 9
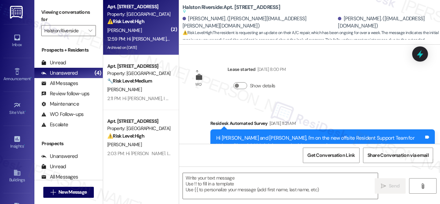
scroll to position [9617, 0]
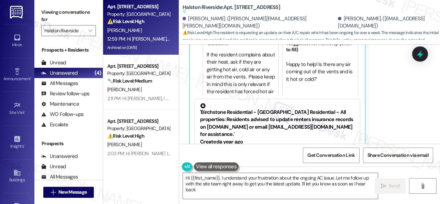
type textarea "Hi {{first_name}}, I understand your frustration about the ongoing AC issue. Le…"
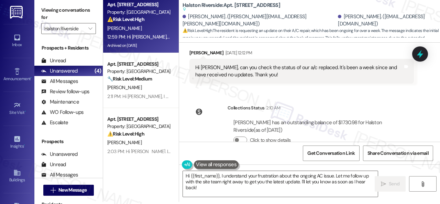
scroll to position [9549, 0]
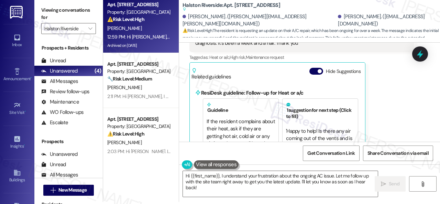
click at [404, 103] on div "Joseph Jacobs Neutral 12:59 PM Hi Sarah, I need an update on when our a/c will …" at bounding box center [301, 124] width 224 height 243
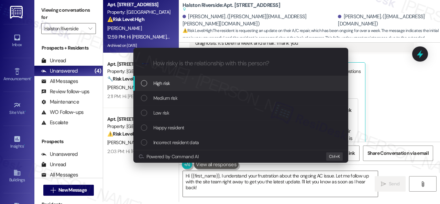
click at [159, 81] on span "High risk" at bounding box center [161, 83] width 17 height 8
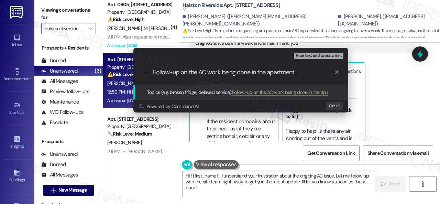
scroll to position [0, 0]
drag, startPoint x: 179, startPoint y: 71, endPoint x: 133, endPoint y: 73, distance: 46.1
click at [133, 73] on div "Escalate Conversation High risk Topics (e.g. broken fridge, delayed service) An…" at bounding box center [241, 80] width 218 height 65
type input "Inquiry about the status of the AC work being done in the apartment."
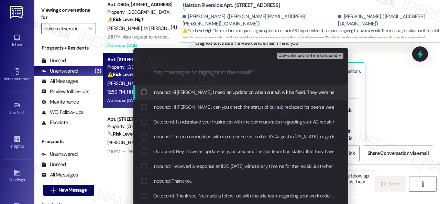
click at [231, 91] on span "Inbound: Hi Sarah, I need an update on when our a/c will be fixed. They were he…" at bounding box center [402, 92] width 498 height 8
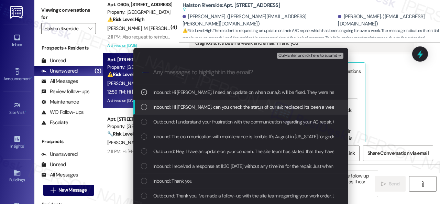
click at [247, 106] on span "Inbound: Hi Sarah, can you check the status of our a/c replaced. It's been a we…" at bounding box center [293, 107] width 281 height 8
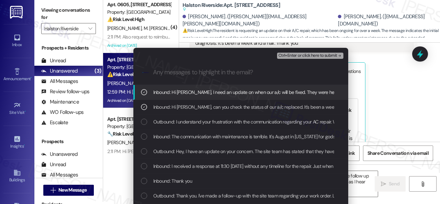
click at [311, 55] on span "Ctrl+Enter or click here to submit" at bounding box center [307, 55] width 59 height 5
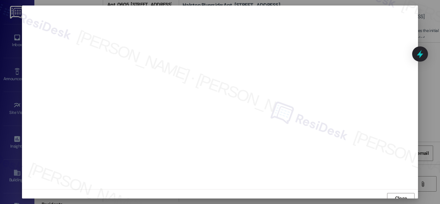
scroll to position [5, 0]
click at [395, 196] on span "Close" at bounding box center [401, 192] width 12 height 7
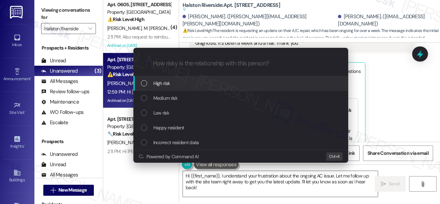
click at [165, 83] on span "High risk" at bounding box center [161, 83] width 17 height 8
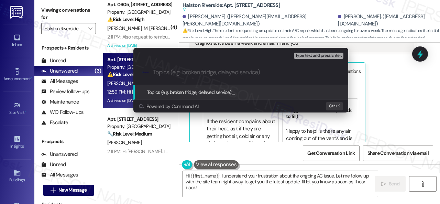
paste input "Inquiry about the status of the AC work being done in the apartment."
type input "Inquiry about the status of the AC work being done in the apartment."
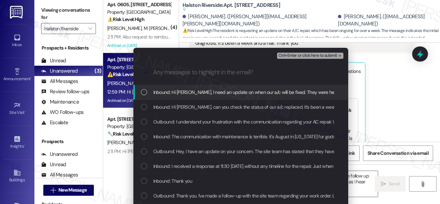
click at [206, 93] on span "Inbound: Hi Sarah, I need an update on when our a/c will be fixed. They were he…" at bounding box center [402, 92] width 498 height 8
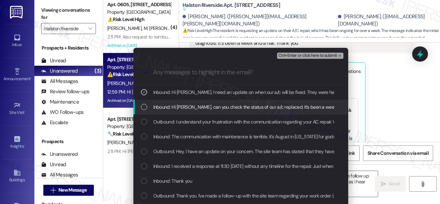
click at [201, 103] on span "Inbound: Hi Sarah, can you check the status of our a/c replaced. It's been a we…" at bounding box center [293, 107] width 281 height 8
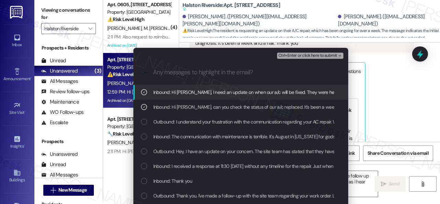
click at [289, 55] on span "Ctrl+Enter or click here to submit" at bounding box center [307, 55] width 59 height 5
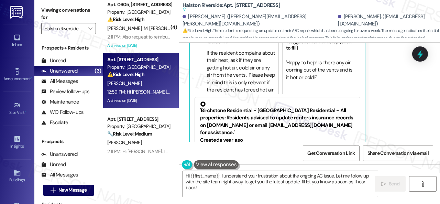
scroll to position [2, 0]
click at [399, 92] on div "Joseph Jacobs Neutral 12:59 PM Hi Sarah, I need an update on when our a/c will …" at bounding box center [301, 56] width 224 height 243
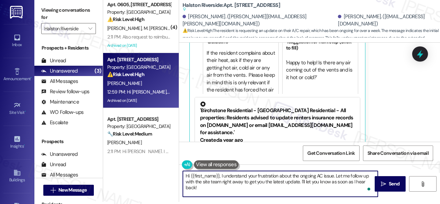
drag, startPoint x: 221, startPoint y: 176, endPoint x: 222, endPoint y: 187, distance: 11.8
click at [222, 187] on textarea "Hi {{first_name}}, I understand your frustration about the ongoing AC issue. Le…" at bounding box center [280, 184] width 195 height 26
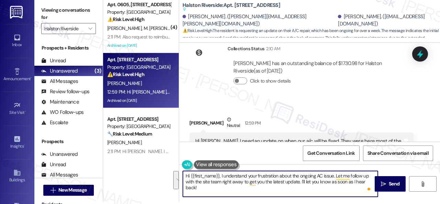
scroll to position [9445, 0]
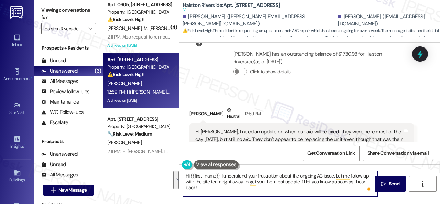
click at [206, 180] on textarea "Hi {{first_name}}, I understand your frustration about the ongoing AC issue. Le…" at bounding box center [280, 184] width 195 height 26
drag, startPoint x: 190, startPoint y: 175, endPoint x: 203, endPoint y: 188, distance: 18.7
click at [203, 188] on textarea "Hi {{first_name}}, I understand your frustration about the ongoing AC issue. Le…" at bounding box center [280, 184] width 195 height 26
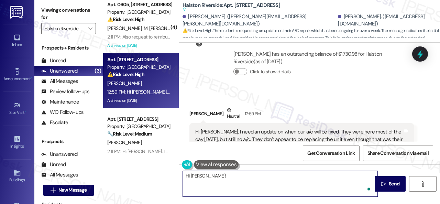
paste textarea "I'm sorry to hear the issue hasn't been resolved yet. We apologize for the dela…"
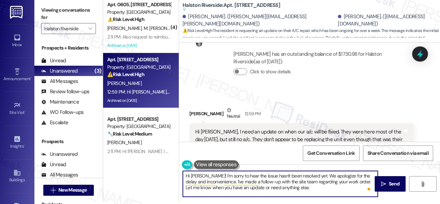
click at [224, 175] on textarea "Hi Joseph! I'm sorry to hear the issue hasn't been resolved yet. We apologize f…" at bounding box center [280, 184] width 195 height 26
click at [207, 177] on textarea "Hi Joseph! I'm sorry to hear the issue hasn't been resolved yet. We apologize f…" at bounding box center [280, 184] width 195 height 26
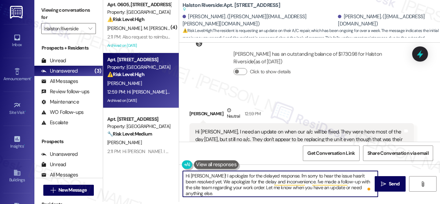
click at [318, 176] on textarea "Hi Joseph! I apologize for the delayed response. I'm sorry to hear the issue ha…" at bounding box center [280, 184] width 195 height 26
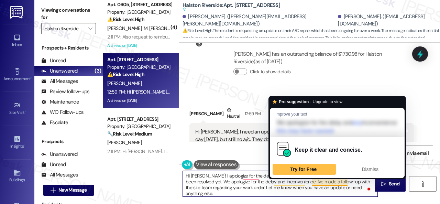
click at [322, 182] on textarea "Hi Joseph! I apologize for the delayed response. I'm sorry to hear the issue ha…" at bounding box center [280, 184] width 195 height 26
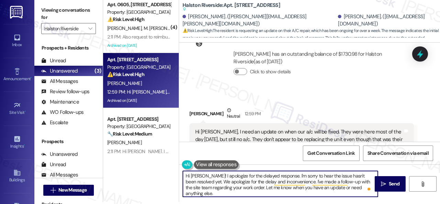
click at [319, 175] on textarea "Hi Joseph! I apologize for the delayed response. I'm sorry to hear the issue ha…" at bounding box center [280, 184] width 195 height 26
click at [322, 174] on textarea "Hi Joseph! I apologize for the delayed response. I'm sorry to hear the issue ha…" at bounding box center [280, 184] width 195 height 26
click at [190, 179] on textarea "Hi Joseph! I apologize for the delayed response. I'm sorry to hear the AC work …" at bounding box center [280, 184] width 195 height 26
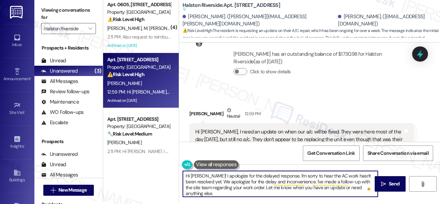
click at [190, 179] on textarea "Hi Joseph! I apologize for the delayed response. I'm sorry to hear the AC work …" at bounding box center [280, 184] width 195 height 26
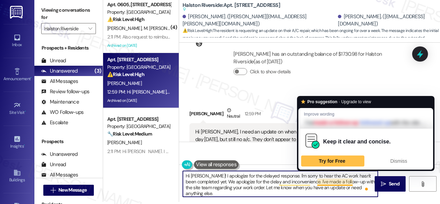
click at [329, 169] on div "Keep it clear and concise. Try for Free Dismiss" at bounding box center [365, 149] width 135 height 41
click at [397, 164] on span "Dismiss" at bounding box center [398, 160] width 17 height 5
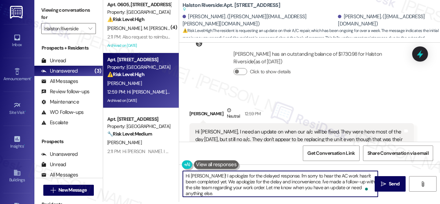
click at [333, 176] on textarea "Hi Joseph! I apologize for the delayed response. I'm sorry to hear the AC work …" at bounding box center [280, 184] width 195 height 26
click at [270, 192] on textarea "Hi Joseph! I apologize for the delayed response. I'm sorry to hear the AC fix h…" at bounding box center [280, 184] width 195 height 26
type textarea "Hi Joseph! I apologize for the delayed response. I'm sorry to hear the AC fix h…"
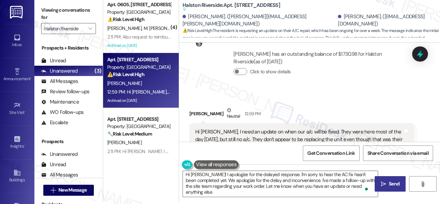
click at [390, 188] on button " Send" at bounding box center [390, 183] width 31 height 15
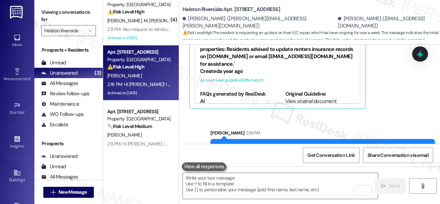
scroll to position [2, 0]
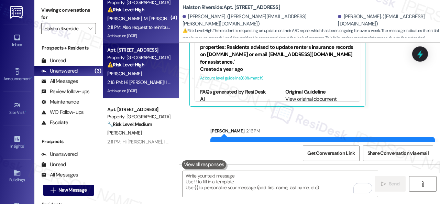
click at [166, 29] on div "2:11 PM: Also request to reimburse the amount we spent to get rid of that roach…" at bounding box center [187, 27] width 161 height 6
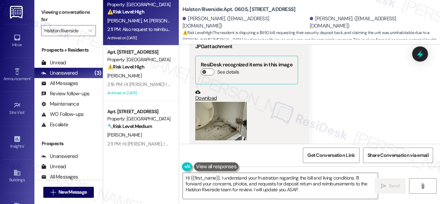
scroll to position [10205, 0]
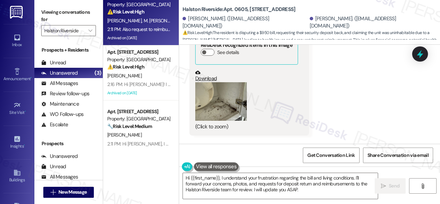
click at [227, 83] on button "Zoom image" at bounding box center [221, 101] width 52 height 39
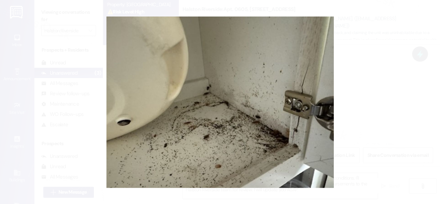
click at [271, 70] on button "Unzoom image" at bounding box center [220, 102] width 440 height 204
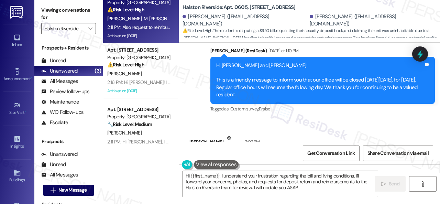
scroll to position [9862, 0]
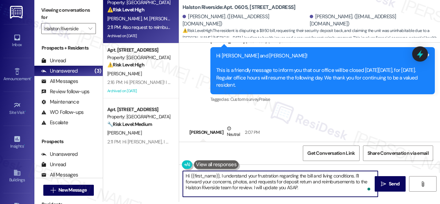
drag, startPoint x: 190, startPoint y: 176, endPoint x: 311, endPoint y: 190, distance: 121.1
click at [311, 190] on textarea "Hi {{first_name}}, I understand your frustration regarding the bill and living …" at bounding box center [280, 184] width 195 height 26
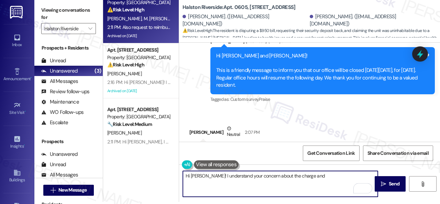
scroll to position [9930, 0]
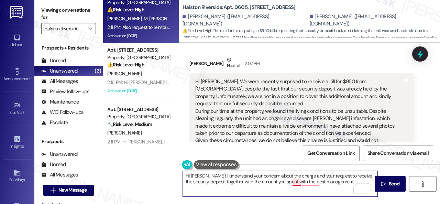
click at [295, 184] on textarea "Hi Adeela! I understand your concern about the charge and your request to recei…" at bounding box center [280, 184] width 195 height 26
click at [310, 184] on textarea "Hi Adeela! I understand your concern about the charge and your request to recei…" at bounding box center [280, 184] width 195 height 26
click at [303, 182] on textarea "Hi Adeela! I understand your concern about the charge and your request to recei…" at bounding box center [280, 184] width 195 height 26
click at [343, 184] on textarea "Hi Adeela! I understand your concern about the charge and your request to recei…" at bounding box center [280, 184] width 195 height 26
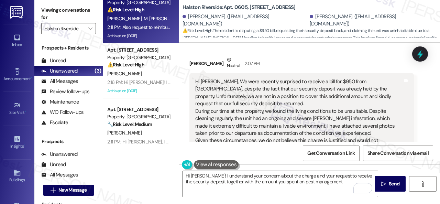
click at [341, 179] on textarea "Hi Adeela! I understand your concern about the charge and your request to recei…" at bounding box center [280, 184] width 195 height 26
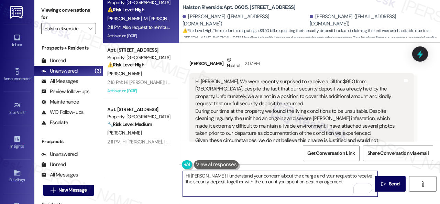
paste textarea "I will forward your concern to the site team and get back to you as soon as I r…"
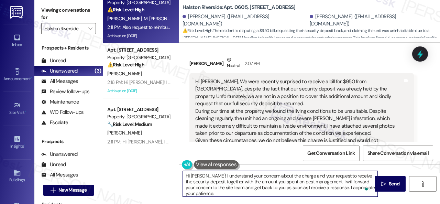
click at [212, 190] on textarea "Hi Adeela! I understand your concern about the charge and your request to recei…" at bounding box center [280, 184] width 195 height 26
type textarea "Hi Adeela! I understand your concern about the charge and your request to recei…"
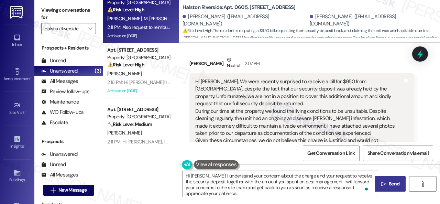
click at [384, 184] on span " Send" at bounding box center [390, 183] width 22 height 7
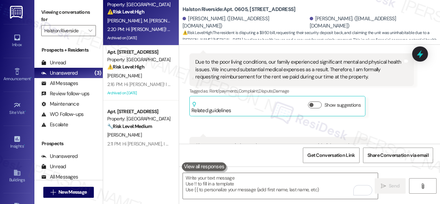
scroll to position [10378, 0]
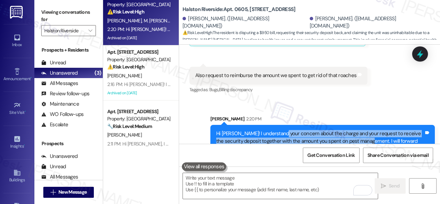
drag, startPoint x: 279, startPoint y: 108, endPoint x: 378, endPoint y: 114, distance: 99.1
click at [378, 130] on div "Hi Adeela! I understand your concern about the charge and your request to recei…" at bounding box center [320, 145] width 208 height 30
copy div "oncern about the charge and your request to receive the security deposit togeth…"
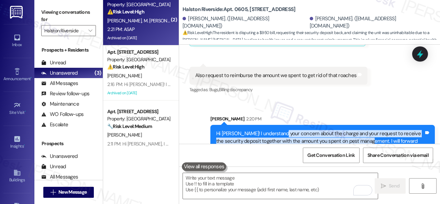
scroll to position [10426, 0]
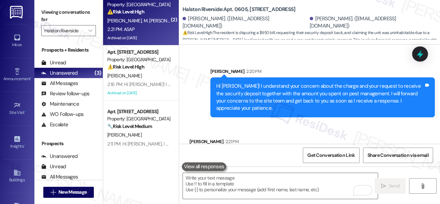
click at [263, 122] on div "Received via SMS Adeela Sarwar 2:21 PM I will look forward your response Tags a…" at bounding box center [309, 170] width 261 height 96
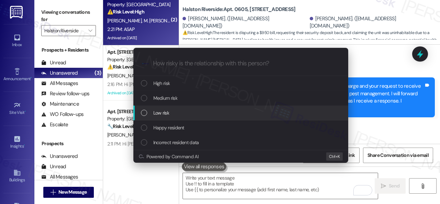
click at [164, 113] on span "Low risk" at bounding box center [161, 113] width 16 height 8
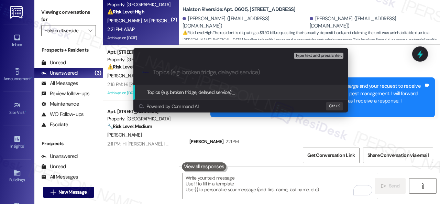
click at [184, 73] on input "Topics (e.g. broken fridge, delayed service)" at bounding box center [246, 72] width 187 height 7
paste input "Concerns about the charge and request to receive the security deposit together …"
type input "Concerns about the charge and request to receive the security deposit together …"
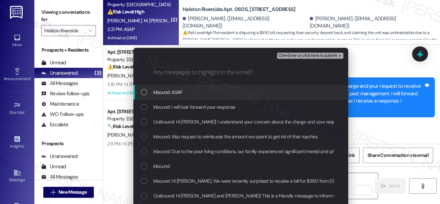
scroll to position [0, 0]
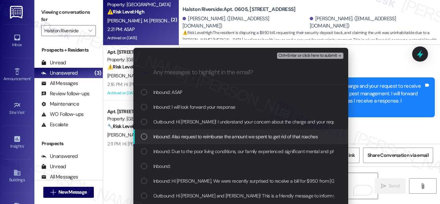
click at [188, 138] on span "Inbound: Also request to reimburse the amount we spent to get rid of that roach…" at bounding box center [235, 137] width 164 height 8
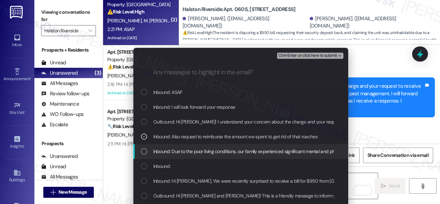
click at [185, 151] on span "Inbound: Due to the poor living conditions, our family experienced significant …" at bounding box center [420, 151] width 535 height 8
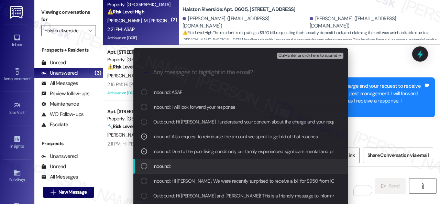
click at [165, 169] on span "Inbound:" at bounding box center [161, 166] width 17 height 8
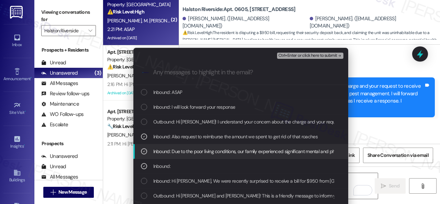
scroll to position [69, 0]
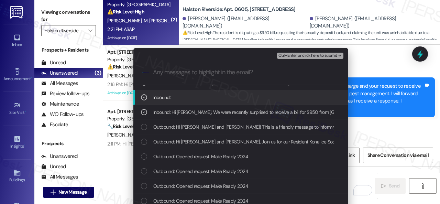
scroll to position [34, 0]
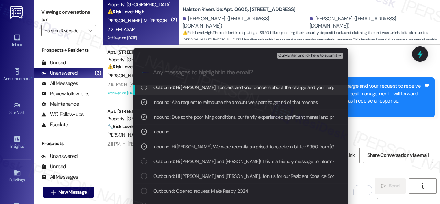
click at [301, 56] on span "Ctrl+Enter or click here to submit" at bounding box center [307, 55] width 59 height 5
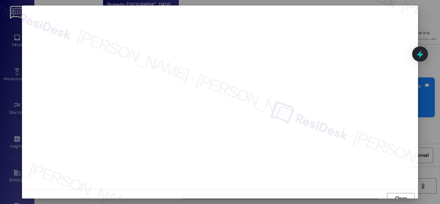
scroll to position [5, 0]
click at [400, 195] on span "Close" at bounding box center [401, 192] width 12 height 7
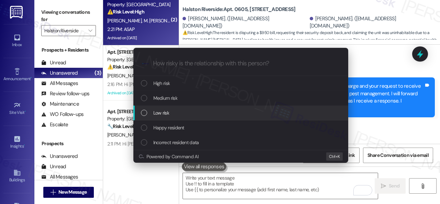
click at [156, 114] on span "Low risk" at bounding box center [161, 113] width 16 height 8
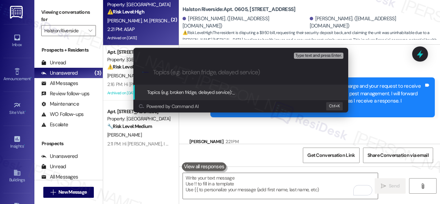
paste input "Concerns about the charge and request to receive the security deposit together …"
type input "Concerns about the charge and request to receive the security deposit together …"
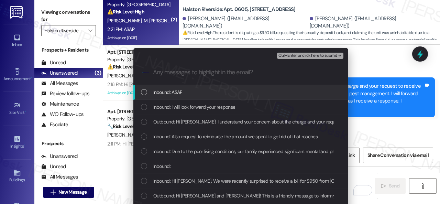
scroll to position [0, 0]
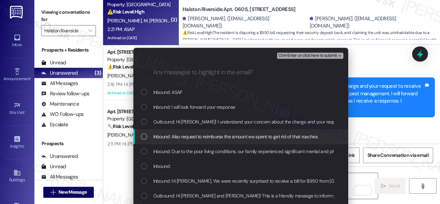
click at [186, 136] on span "Inbound: Also request to reimburse the amount we spent to get rid of that roach…" at bounding box center [235, 137] width 164 height 8
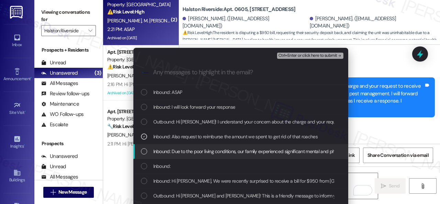
click at [184, 154] on span "Inbound: Due to the poor living conditions, our family experienced significant …" at bounding box center [420, 151] width 535 height 8
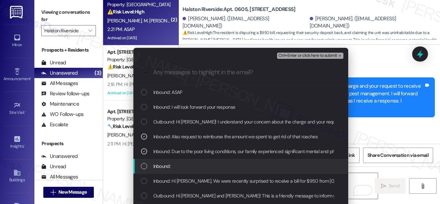
click at [162, 166] on span "Inbound:" at bounding box center [161, 166] width 17 height 8
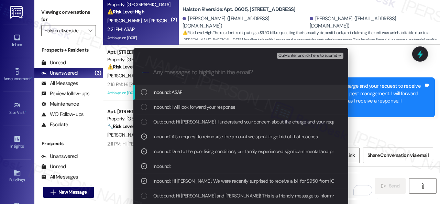
click at [287, 55] on span "Ctrl+Enter or click here to submit" at bounding box center [307, 55] width 59 height 5
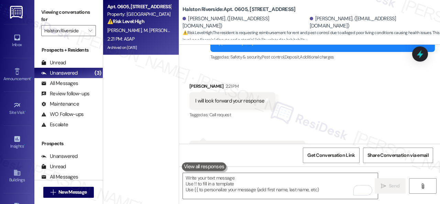
scroll to position [10413, 0]
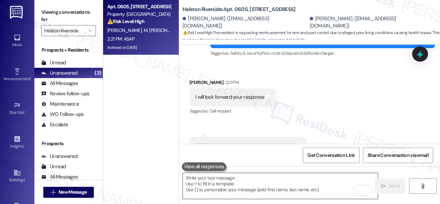
click at [221, 179] on textarea "To enrich screen reader interactions, please activate Accessibility in Grammarl…" at bounding box center [280, 186] width 195 height 26
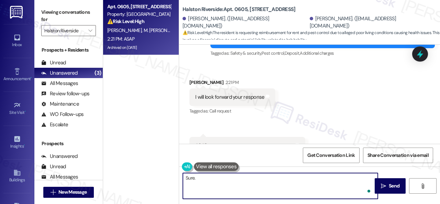
type textarea "Sure."
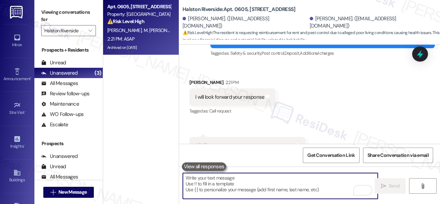
scroll to position [10413, 0]
click at [307, 76] on div "Received via SMS Adeela Sarwar 2:21 PM I will look forward your response Tags a…" at bounding box center [309, 117] width 261 height 107
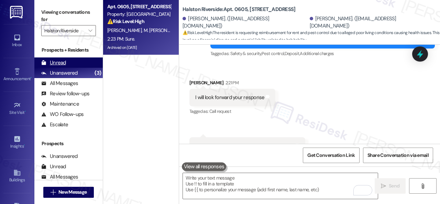
click at [58, 60] on div "Unread" at bounding box center [53, 62] width 25 height 7
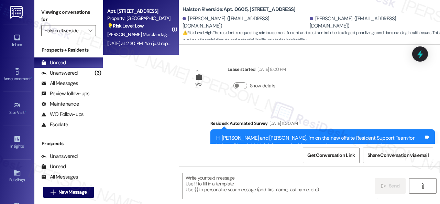
click at [161, 33] on div "J. Marulandagarcia" at bounding box center [139, 34] width 65 height 9
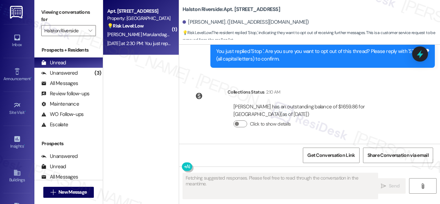
scroll to position [2, 0]
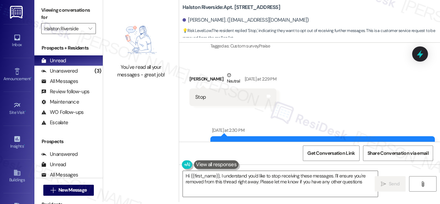
type textarea "Hi {{first_name}}, I understand you'd like to stop receiving these messages. I'…"
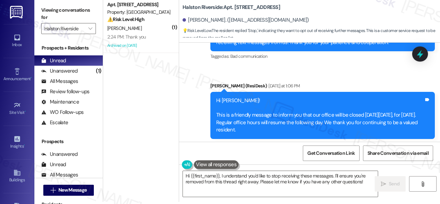
scroll to position [589, 0]
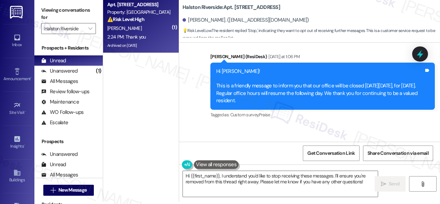
click at [151, 23] on div "Apt. 2121, 1 Halston Riverside Property: Halston Riverside ⚠️ Risk Level: High …" at bounding box center [139, 11] width 65 height 23
type textarea "Fetching suggested responses. Please feel free to read through the conversation…"
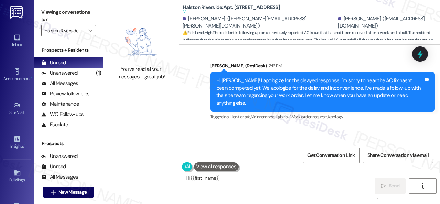
scroll to position [9685, 0]
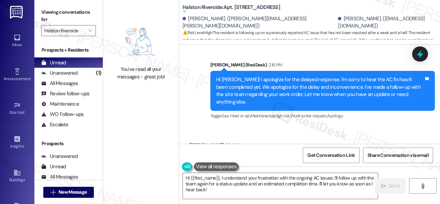
drag, startPoint x: 226, startPoint y: 190, endPoint x: 140, endPoint y: 160, distance: 91.1
click at [146, 165] on div "You've read all your messages - great job! Halston Riverside: Apt. 2121, 1 Hals…" at bounding box center [271, 102] width 337 height 204
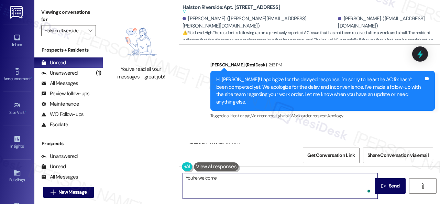
type textarea "You're welcome!"
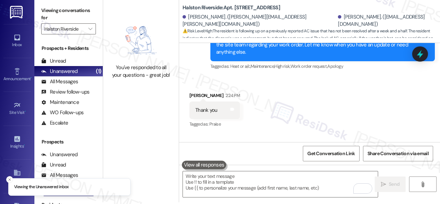
scroll to position [2, 0]
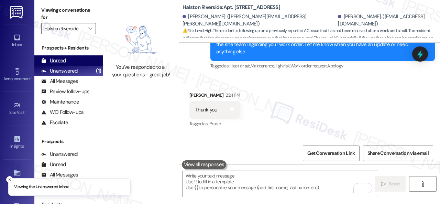
click at [53, 58] on div "Unread" at bounding box center [53, 60] width 25 height 7
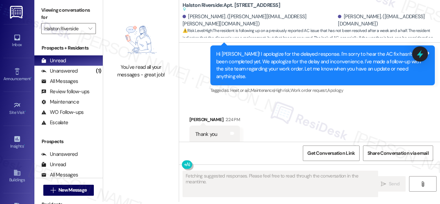
scroll to position [9674, 0]
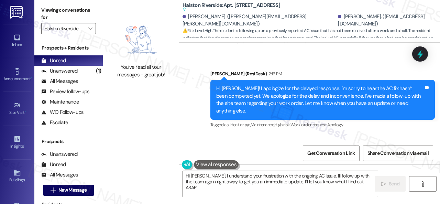
type textarea "Hi Joseph, I understand your frustration with the ongoing AC issue. I'll follow…"
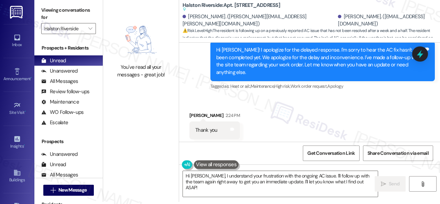
scroll to position [9742, 0]
